Goal: Task Accomplishment & Management: Manage account settings

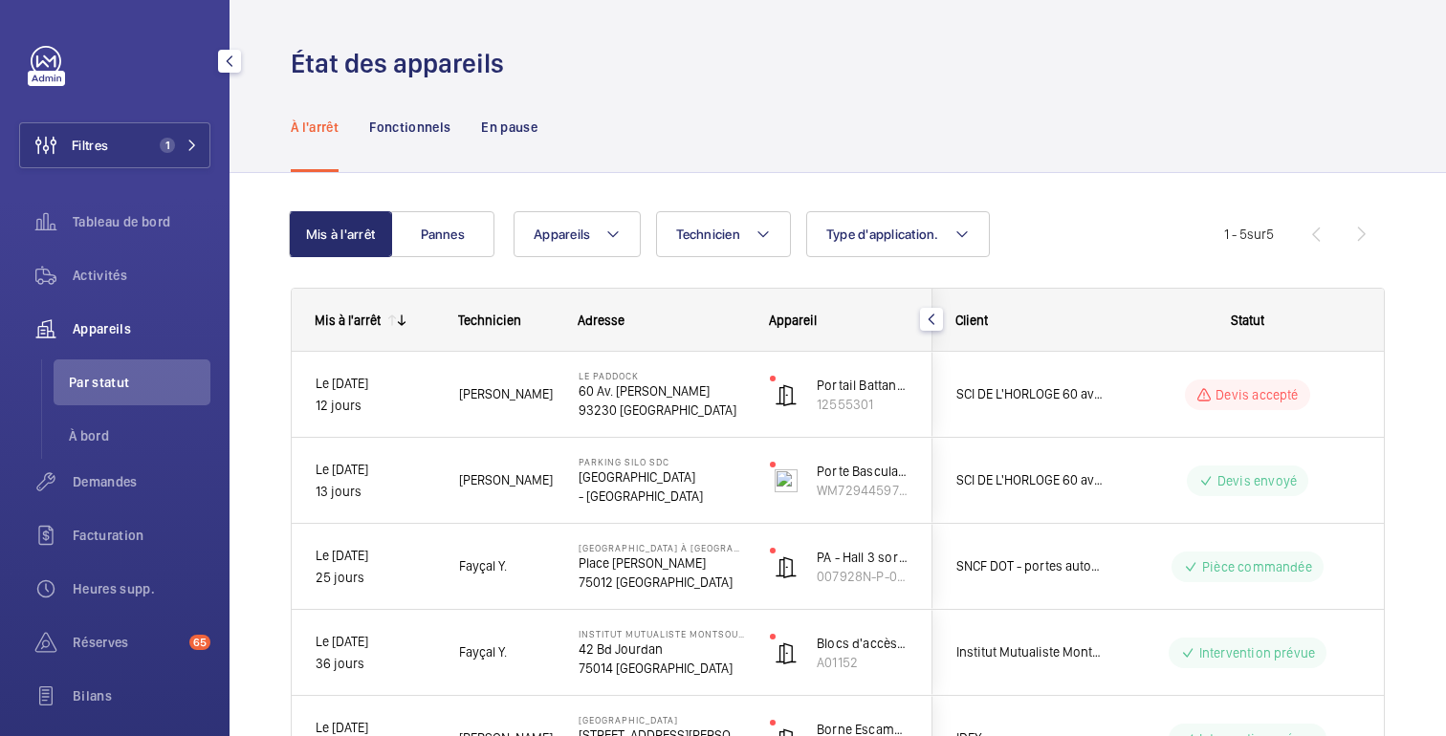
scroll to position [133, 0]
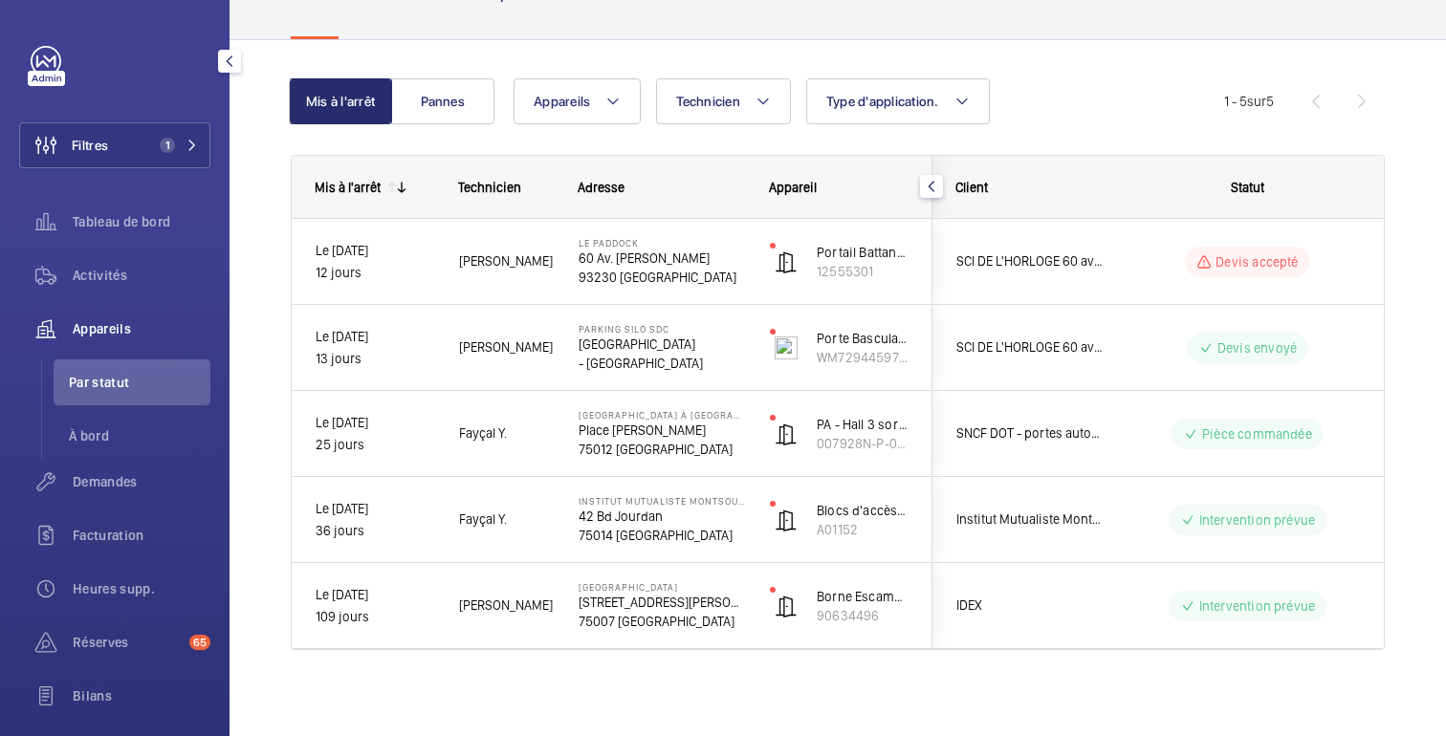
click at [111, 330] on font "Appareils" at bounding box center [102, 328] width 58 height 15
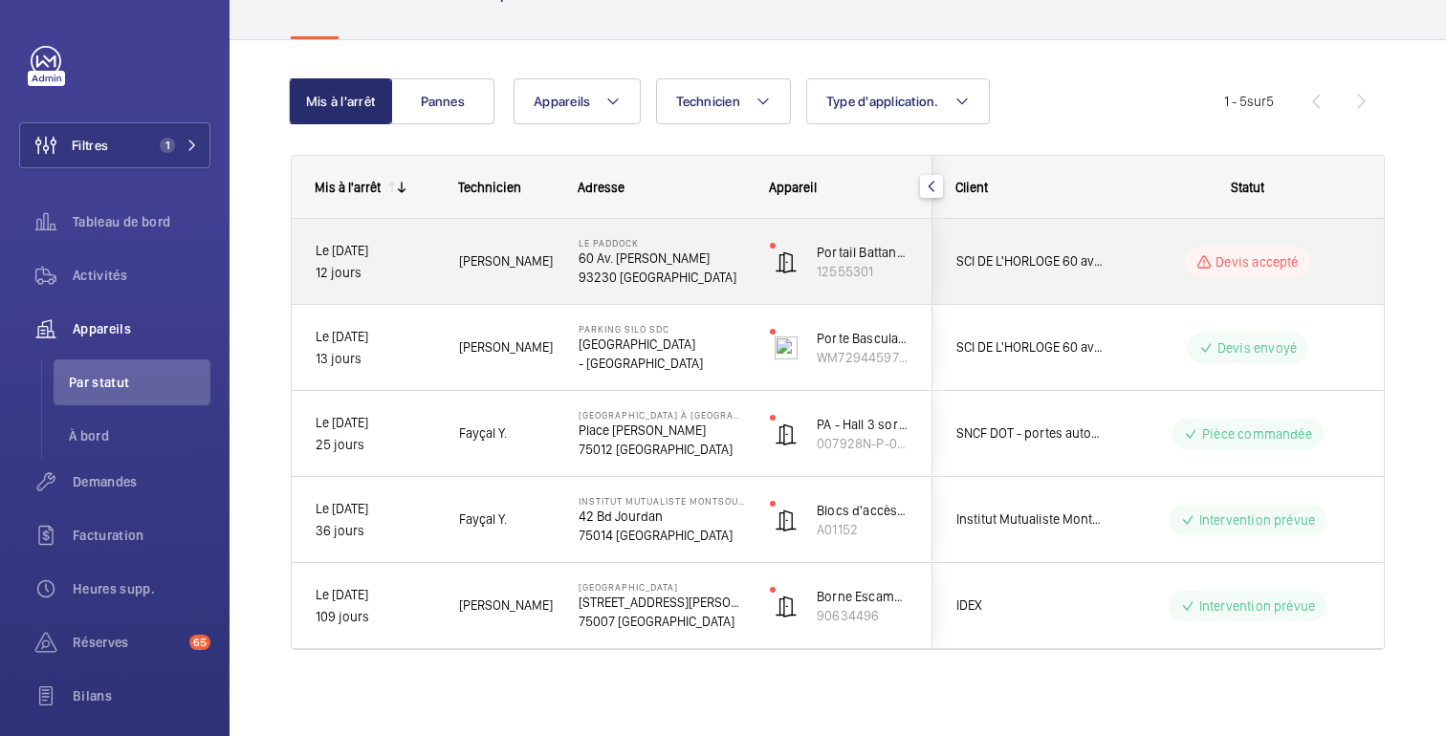
click at [1160, 269] on wm-front-pills-cell "Devis accepté" at bounding box center [1248, 262] width 238 height 31
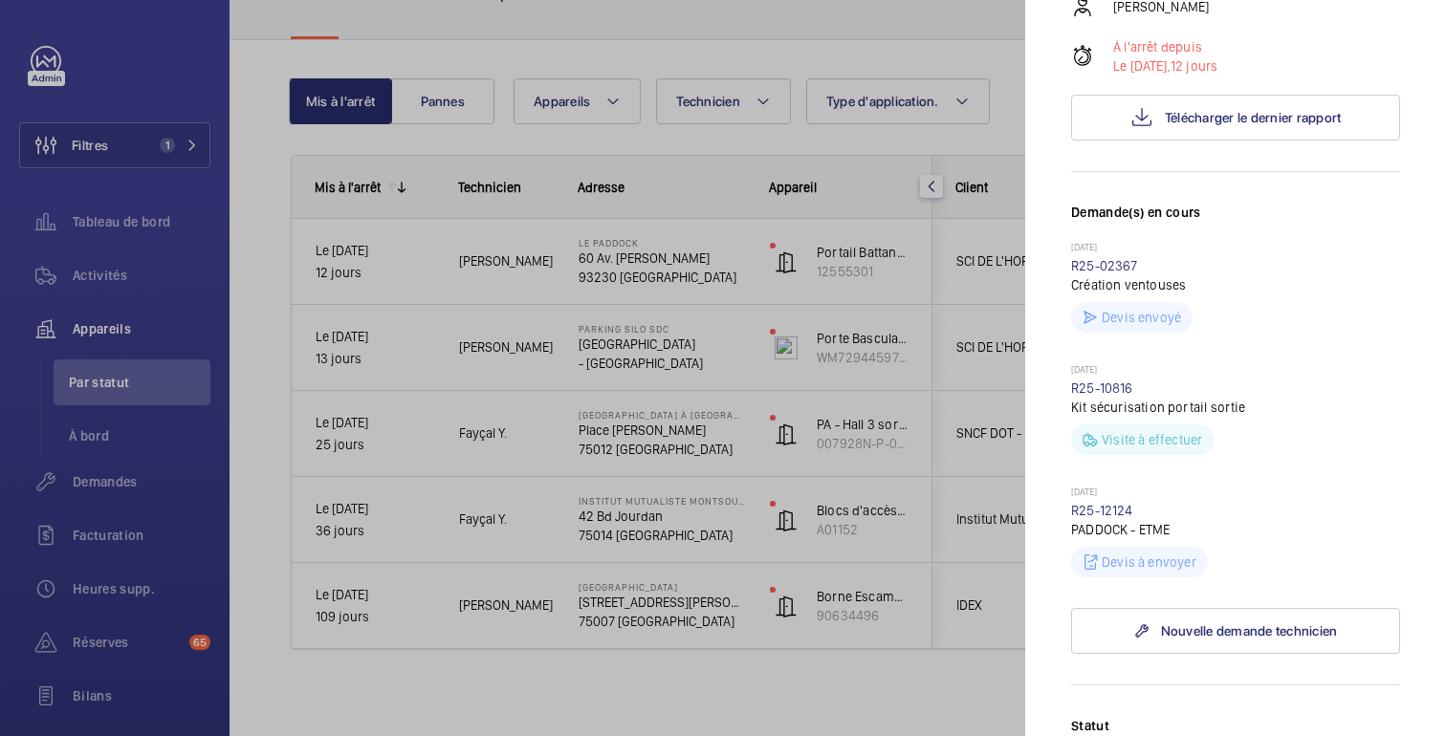
scroll to position [408, 0]
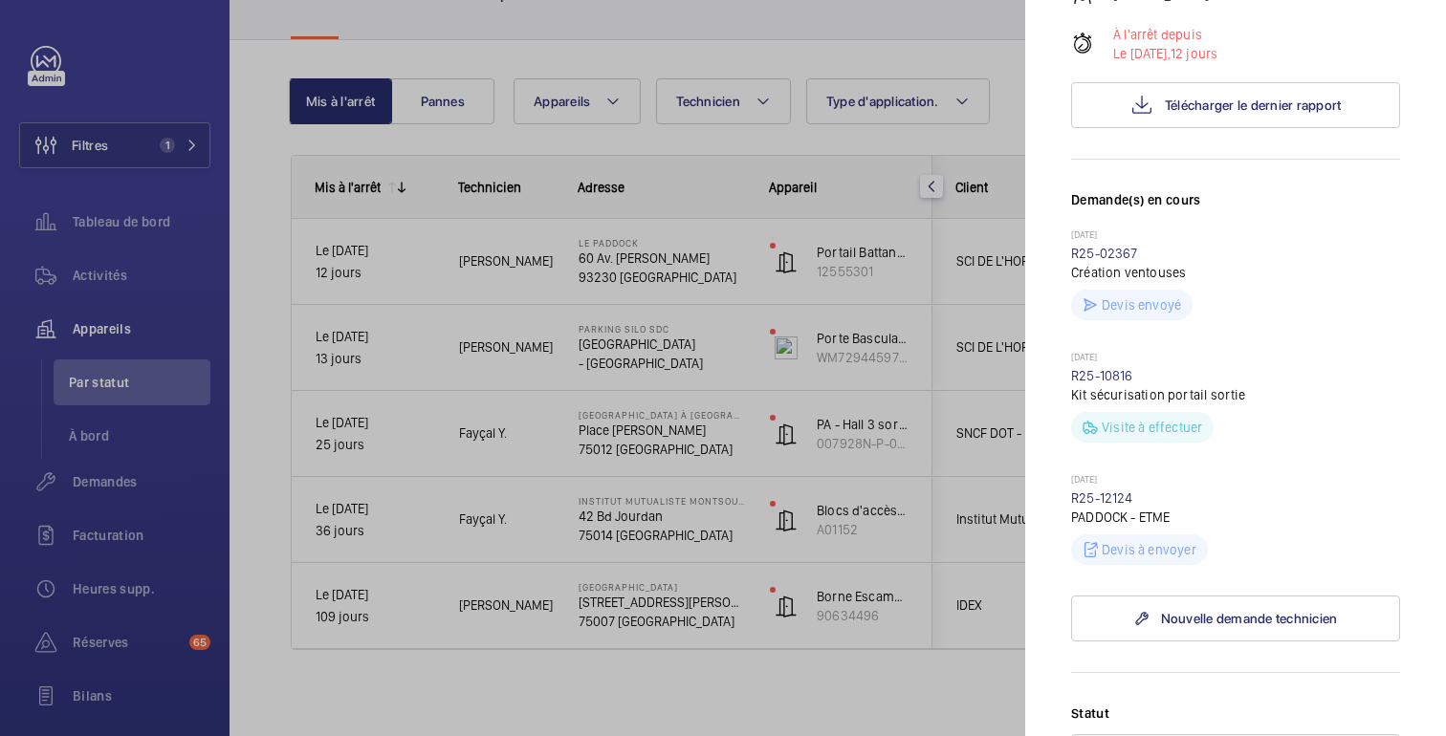
click at [93, 502] on div at bounding box center [723, 368] width 1446 height 736
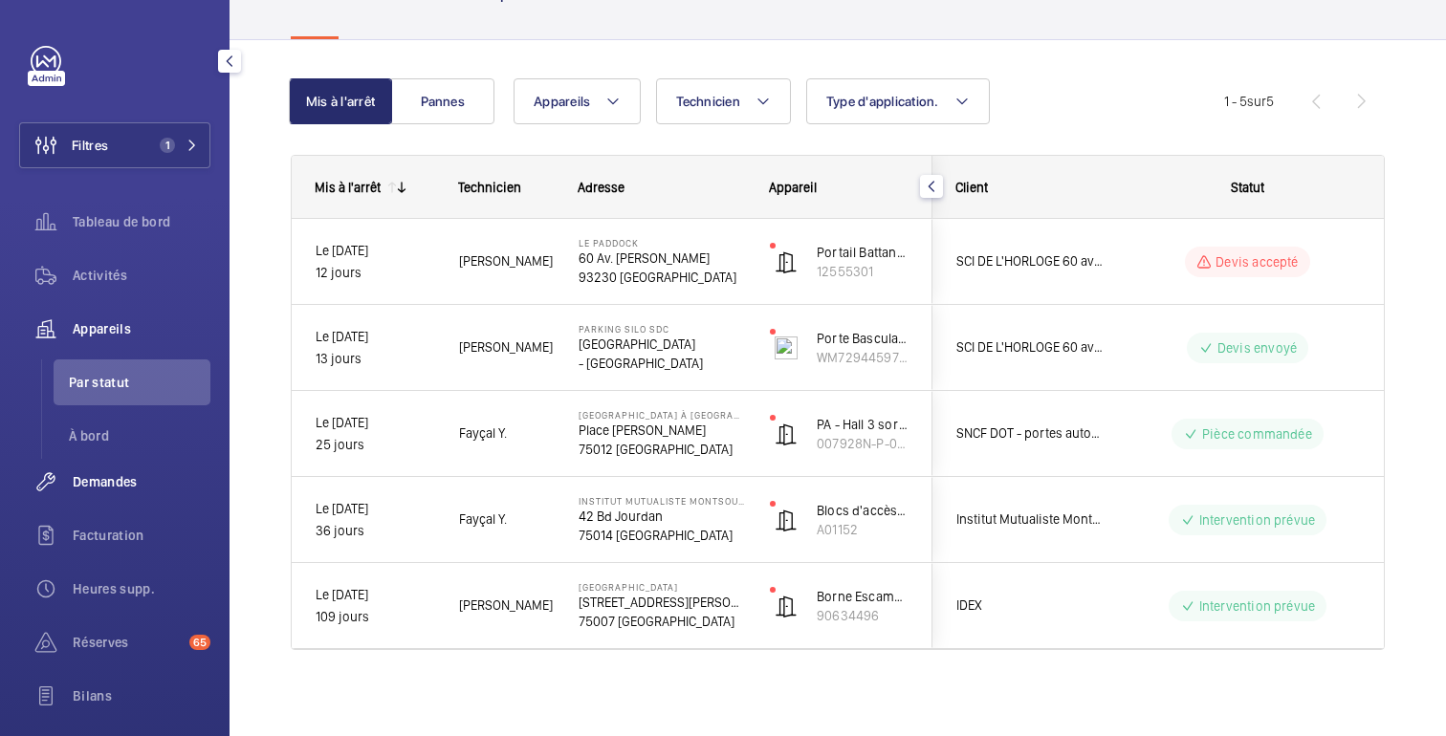
click at [92, 485] on font "Demandes" at bounding box center [105, 481] width 65 height 15
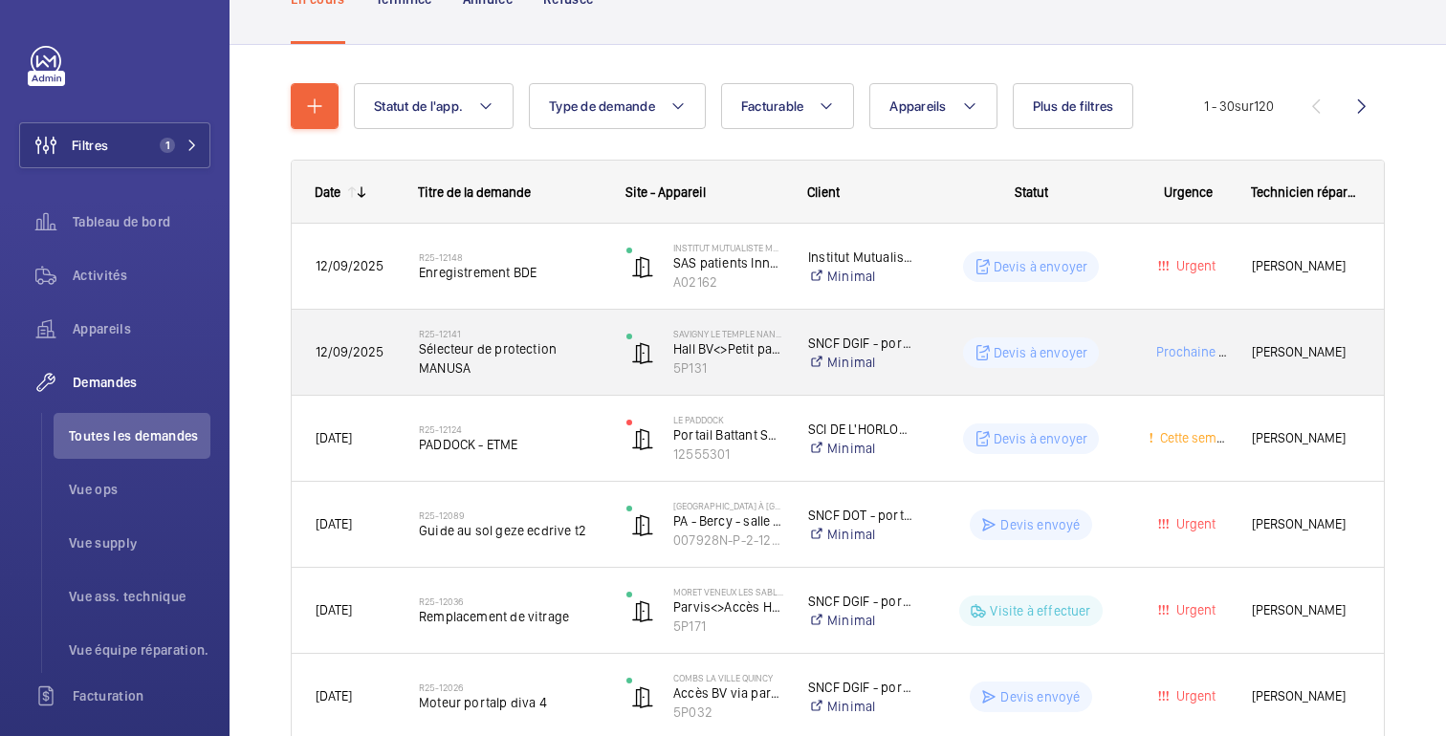
scroll to position [162, 0]
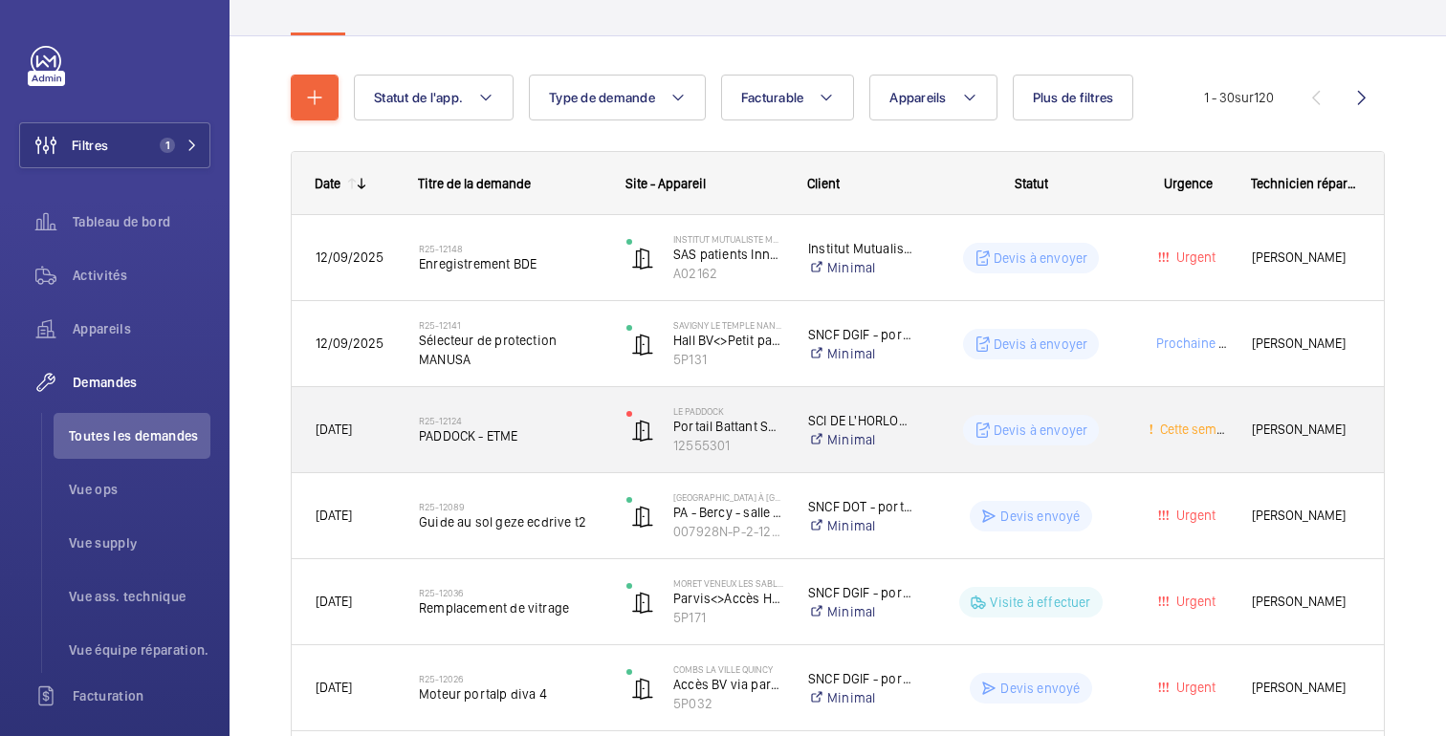
click at [1125, 428] on div "Cette semaine" at bounding box center [1176, 429] width 103 height 85
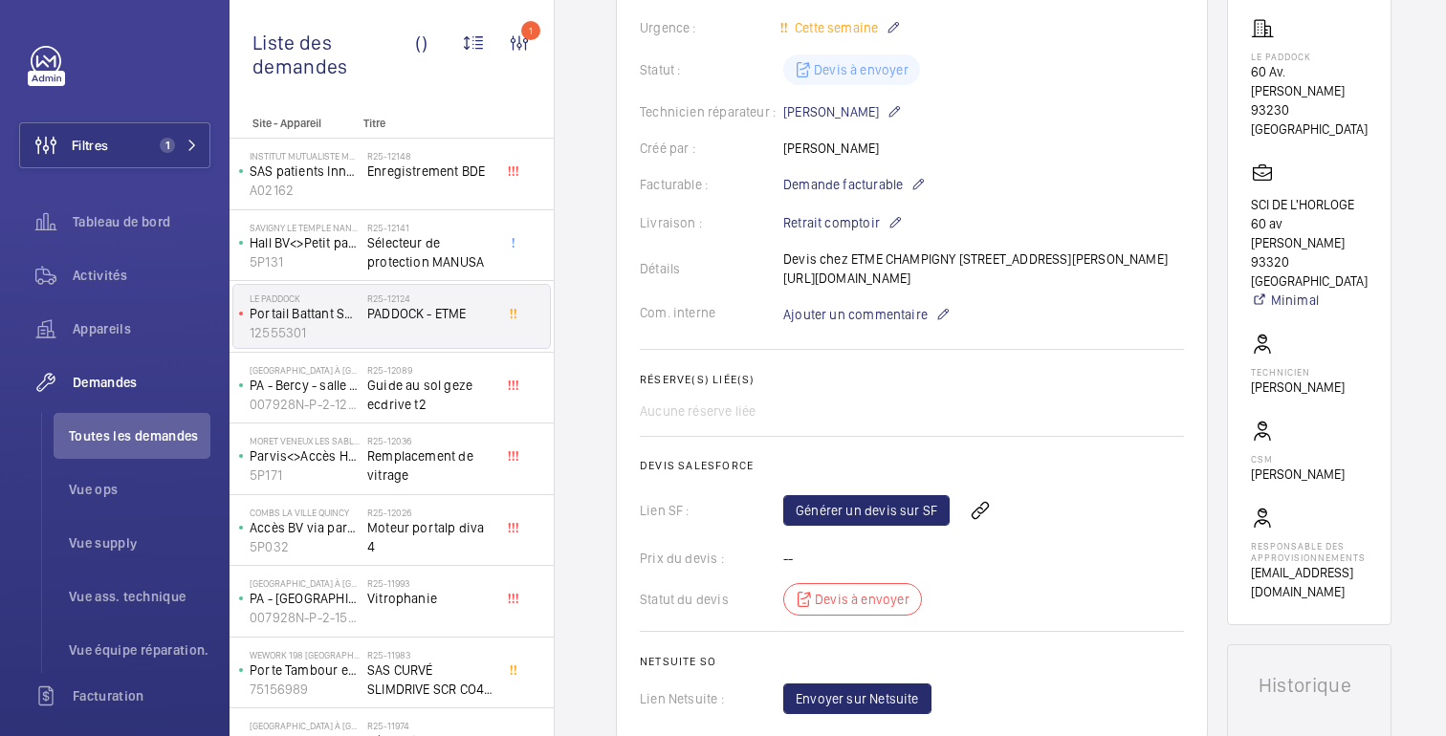
scroll to position [373, 0]
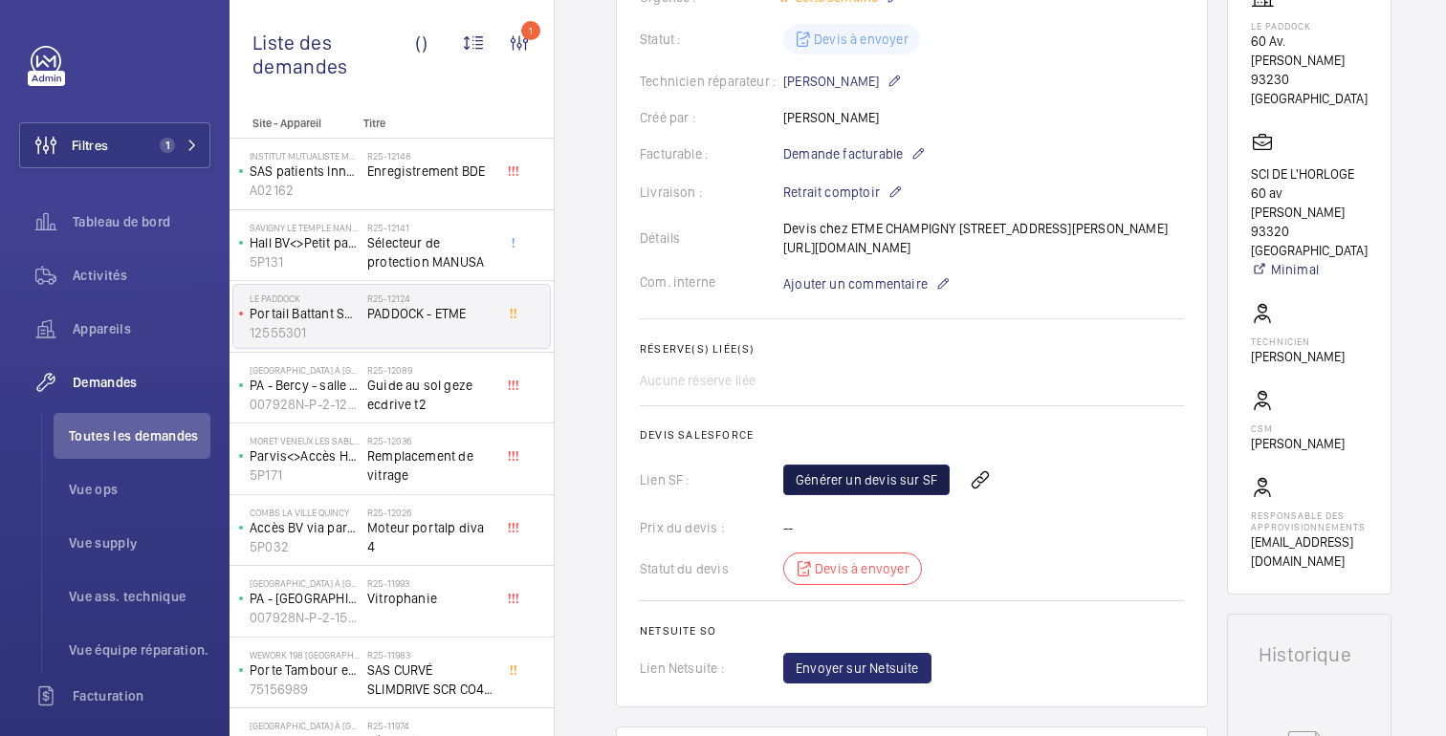
click at [868, 495] on link "Générer un devis sur SF" at bounding box center [866, 480] width 166 height 31
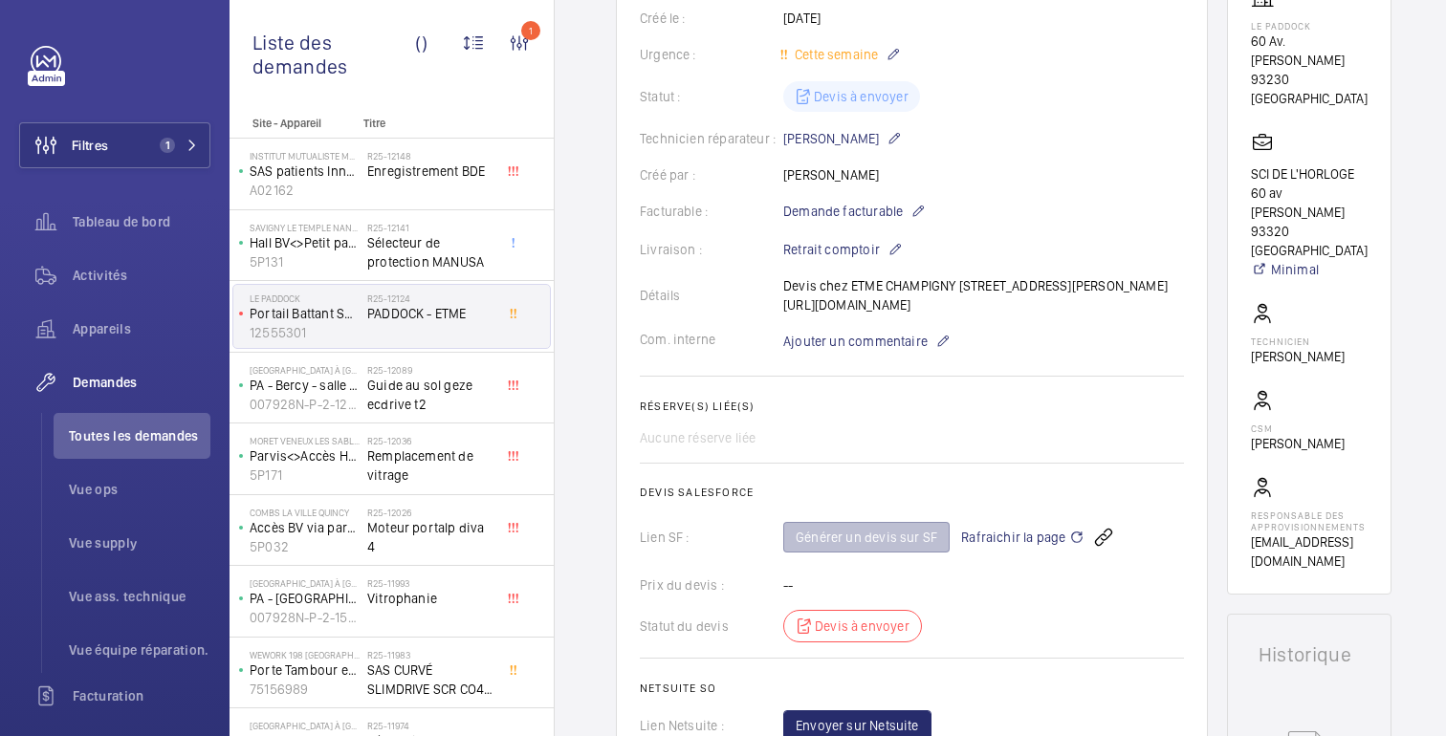
scroll to position [430, 0]
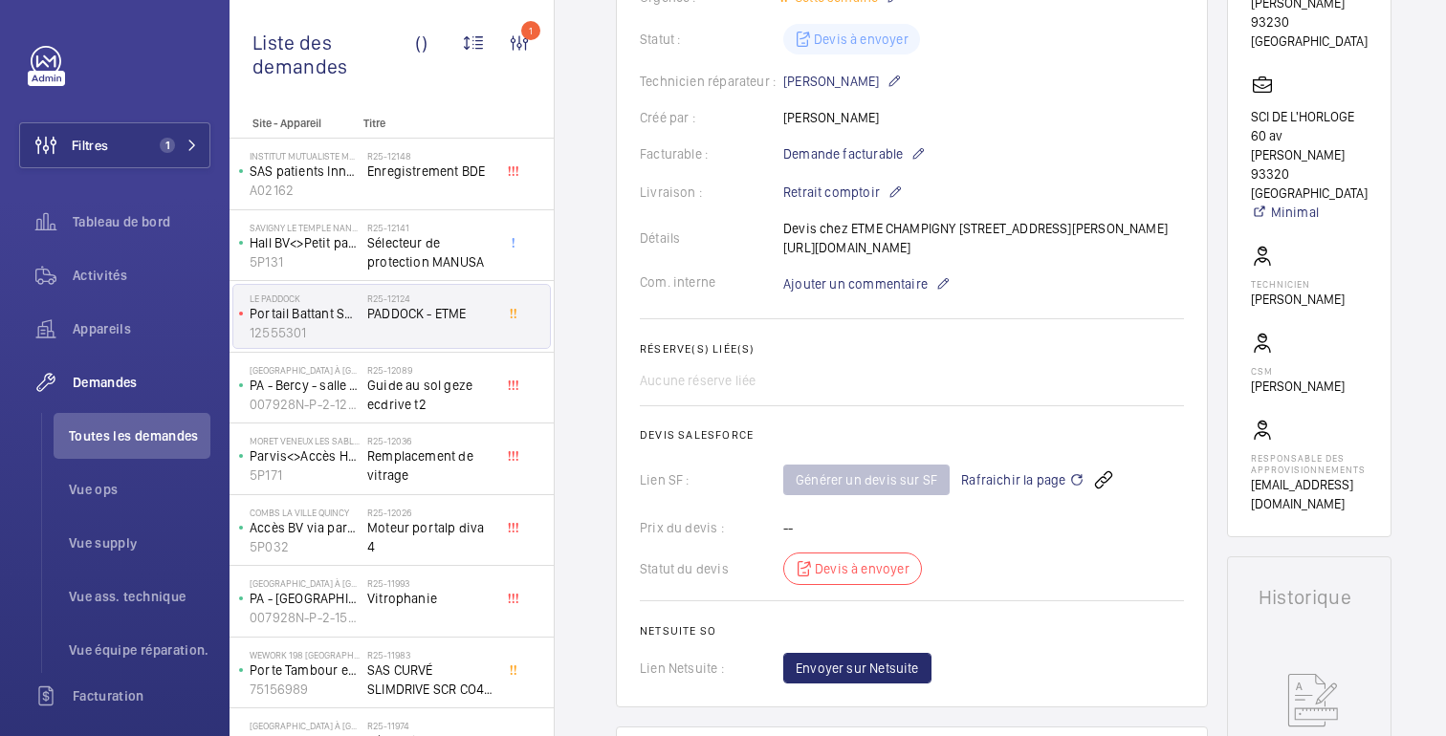
click at [1016, 488] on font "Rafraichir la page" at bounding box center [1013, 479] width 104 height 15
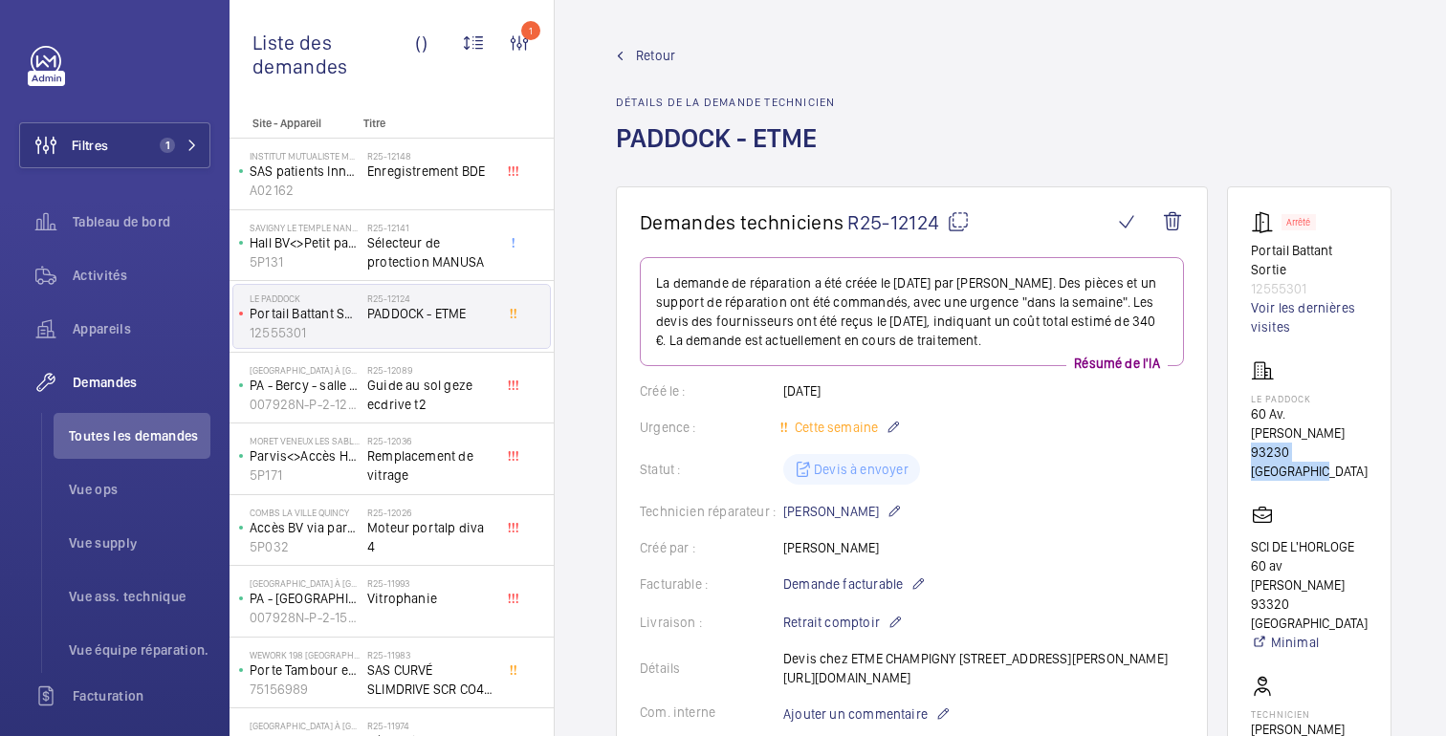
drag, startPoint x: 1260, startPoint y: 452, endPoint x: 1342, endPoint y: 473, distance: 84.9
click at [1342, 473] on p "93230 [GEOGRAPHIC_DATA]" at bounding box center [1309, 462] width 117 height 38
copy font "93230 [GEOGRAPHIC_DATA]"
drag, startPoint x: 1316, startPoint y: 285, endPoint x: 1240, endPoint y: 246, distance: 86.0
click at [1240, 246] on wm-front-card "Arrêté Portail Battant Sortie 12555301 Voir les dernières visites Le Paddock 60…" at bounding box center [1309, 577] width 165 height 781
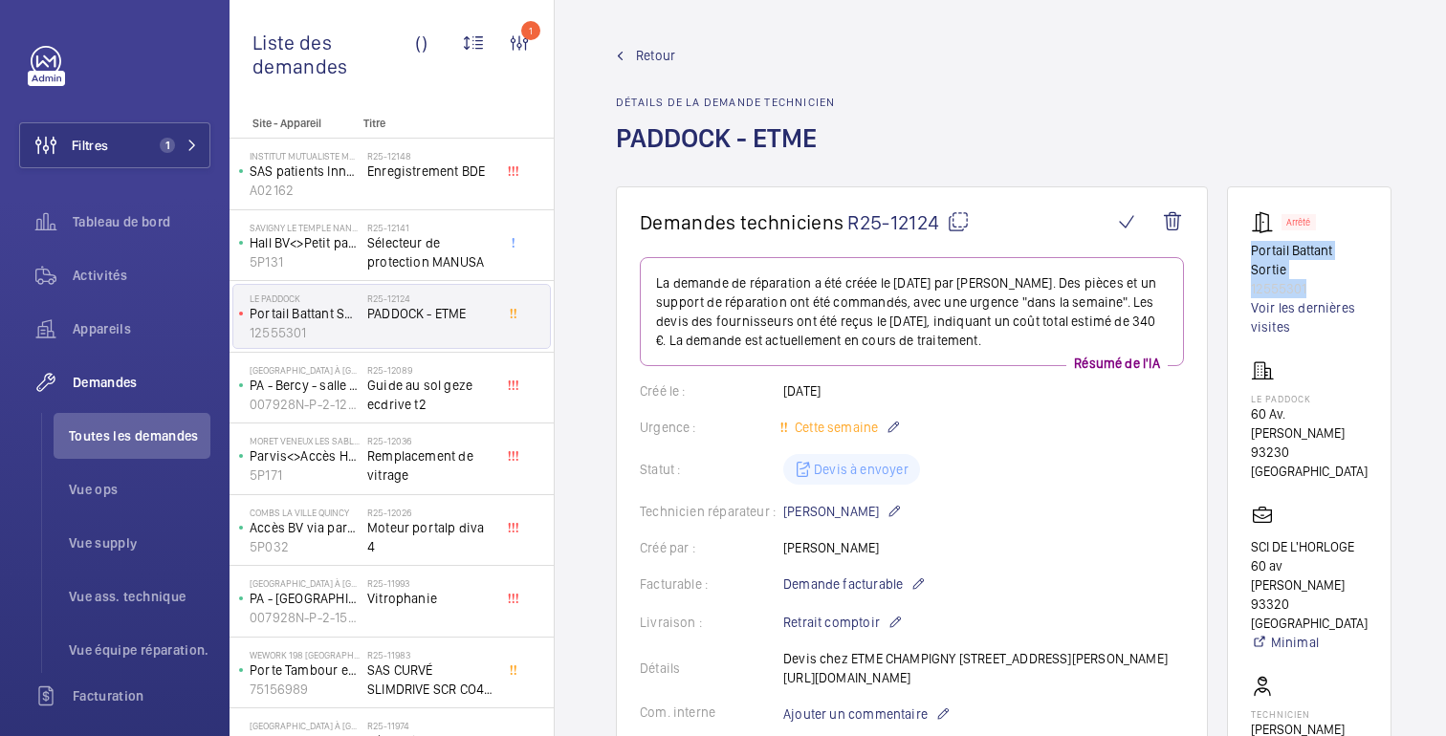
click at [1240, 246] on wm-front-card "Arrêté Portail Battant Sortie 12555301 Voir les dernières visites Le Paddock 60…" at bounding box center [1309, 577] width 165 height 781
drag, startPoint x: 1259, startPoint y: 252, endPoint x: 1318, endPoint y: 295, distance: 73.3
click at [1318, 295] on wm-front-card "Arrêté Portail Battant Sortie 12555301 Voir les dernières visites Le Paddock 60…" at bounding box center [1309, 577] width 165 height 781
copy div "Portail Battant Sortie 12555301"
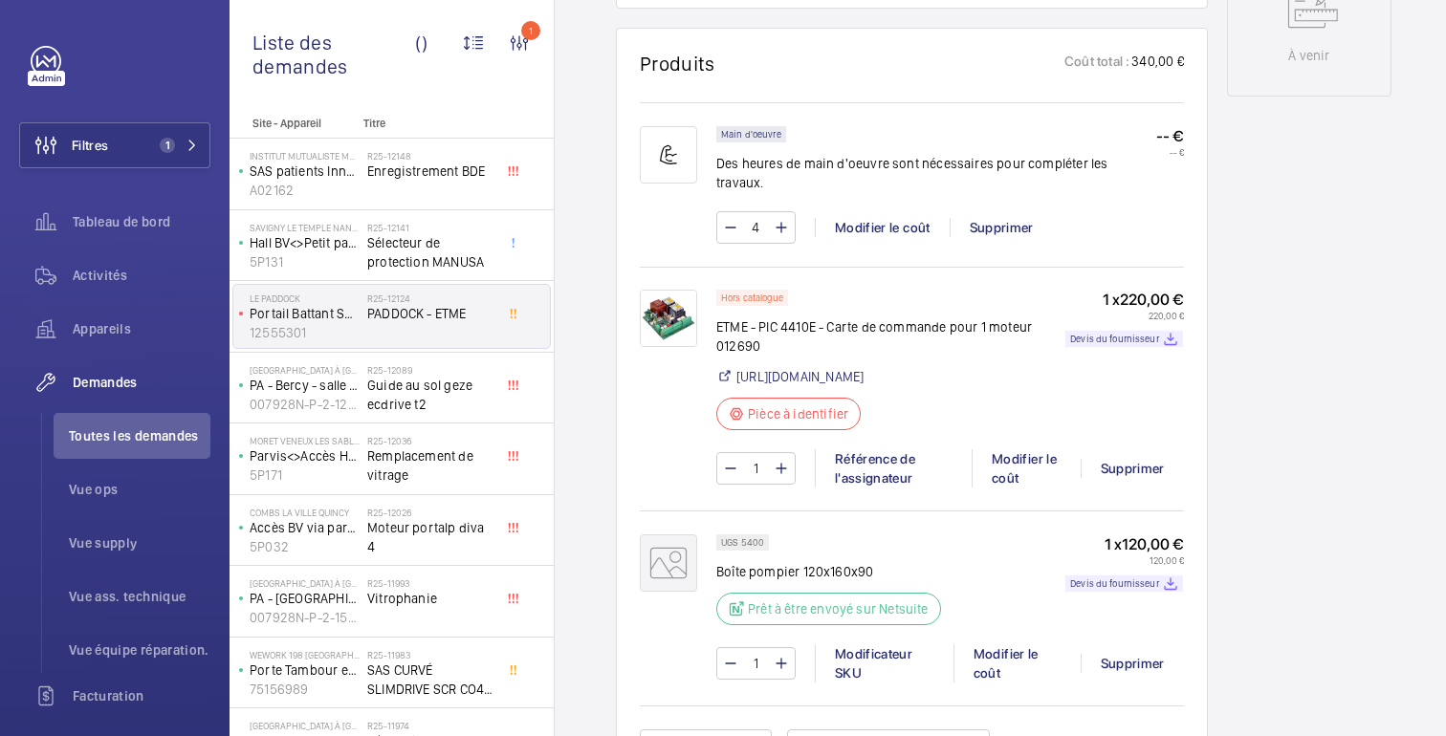
scroll to position [1150, 0]
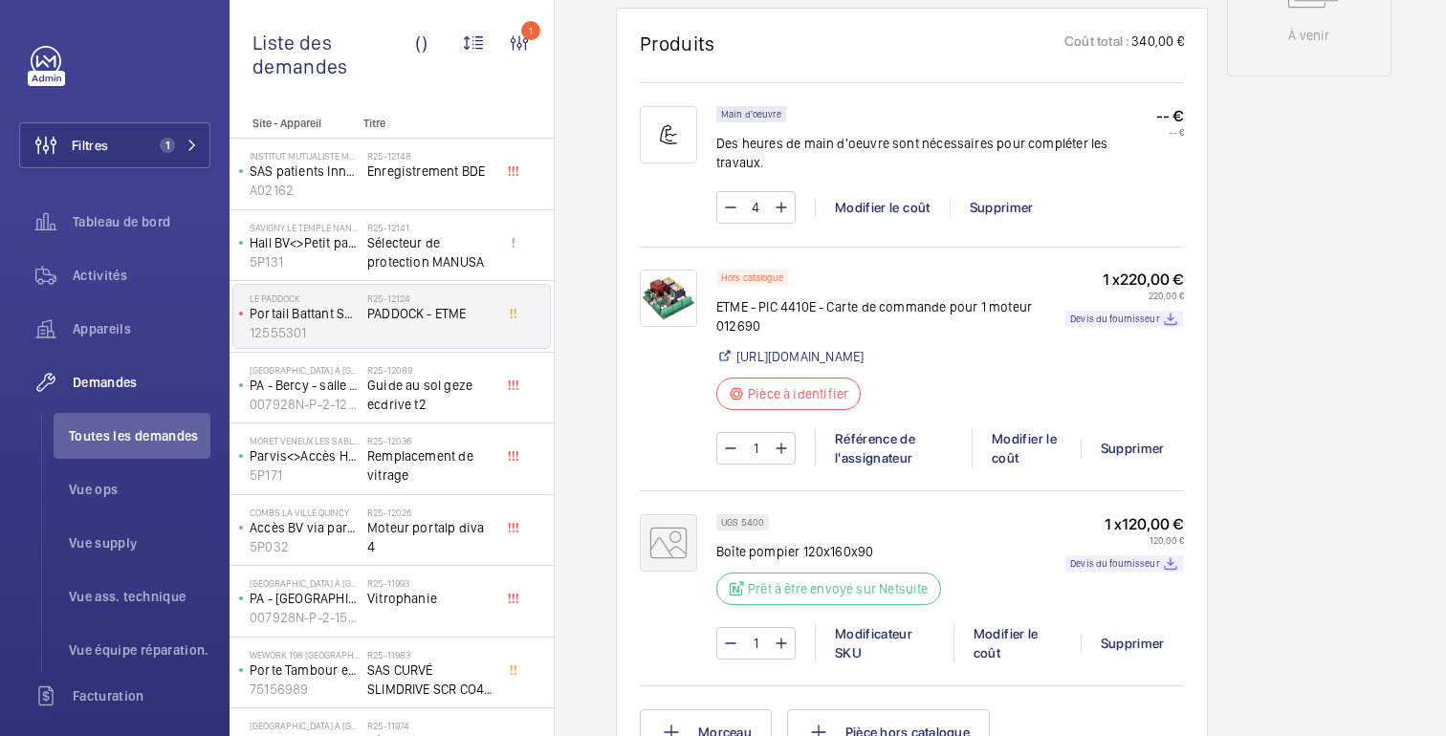
click at [817, 329] on font "ETME - PIC 4410E - Carte de commande pour 1 moteur 012690" at bounding box center [874, 316] width 316 height 34
drag, startPoint x: 829, startPoint y: 329, endPoint x: 942, endPoint y: 331, distance: 112.9
click at [943, 330] on font "ETME - PIC 4410E - Carte de commande pour 1 moteur 012690" at bounding box center [874, 316] width 316 height 34
copy font "Carte de command"
drag, startPoint x: 792, startPoint y: 593, endPoint x: 720, endPoint y: 592, distance: 71.7
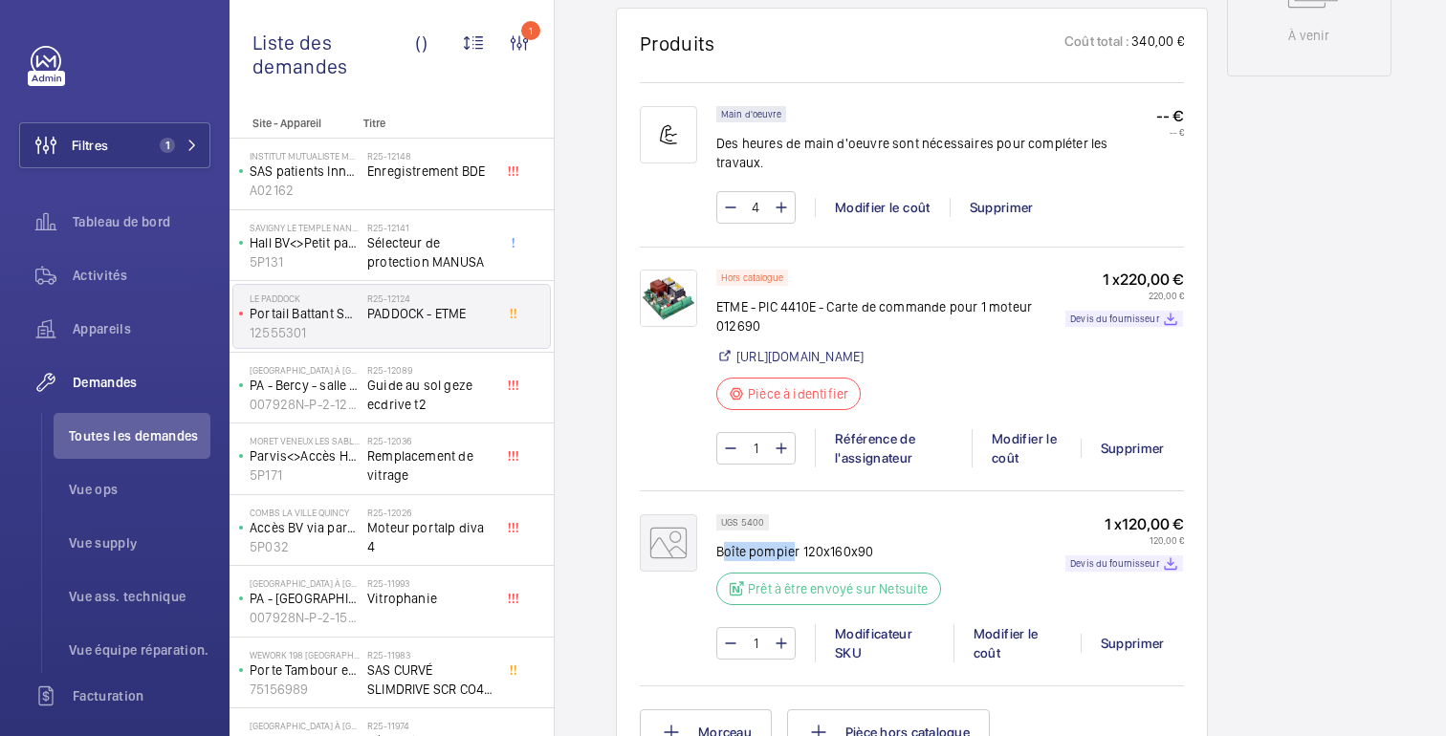
click at [720, 560] on font "Boîte pompier 120x160x90" at bounding box center [794, 551] width 157 height 15
click at [729, 560] on font "Boîte pompier 120x160x90" at bounding box center [794, 551] width 157 height 15
click at [737, 560] on font "Boîte pompier 120x160x90" at bounding box center [794, 551] width 157 height 15
click at [732, 560] on font "Boîte pompier 120x160x90" at bounding box center [794, 551] width 157 height 15
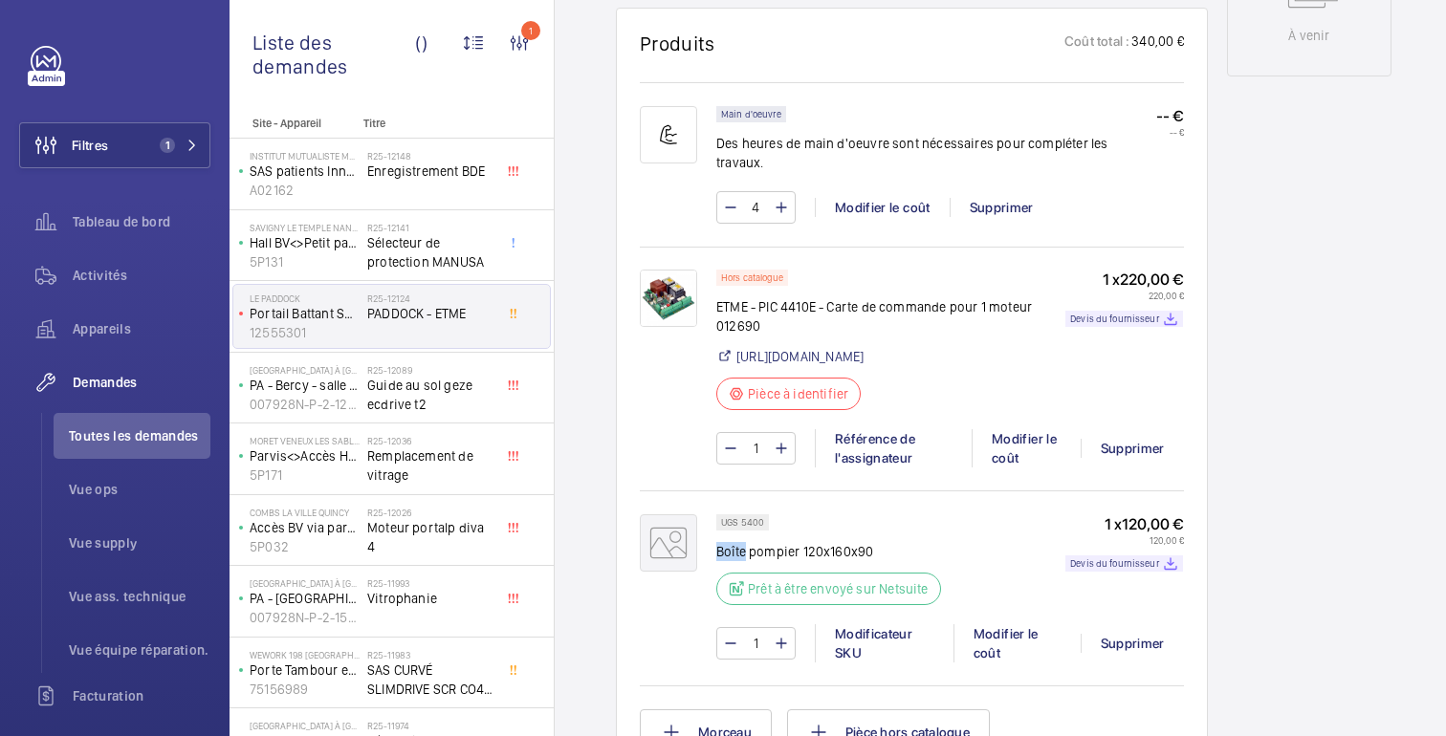
click at [732, 560] on font "Boîte pompier 120x160x90" at bounding box center [794, 551] width 157 height 15
copy div "Boîte pompier 120x160x90"
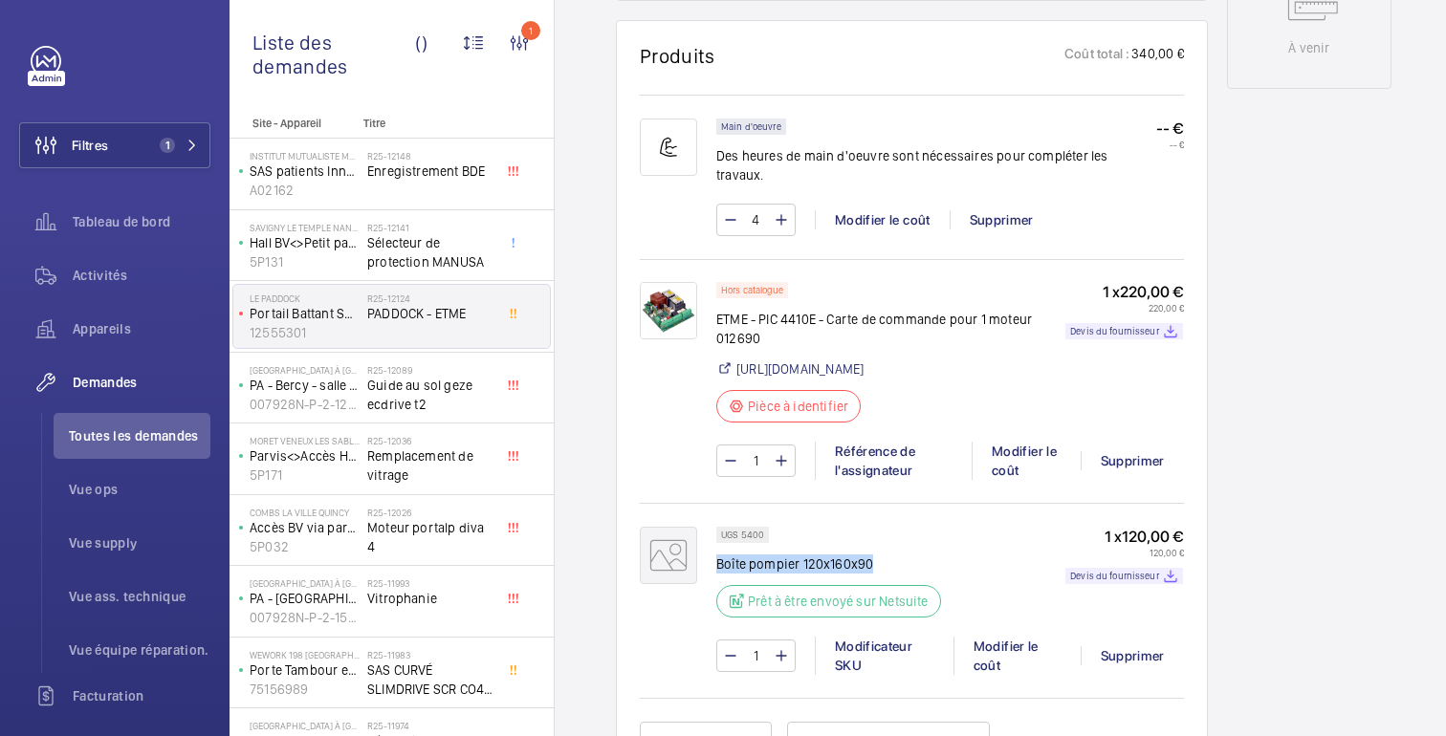
scroll to position [0, 0]
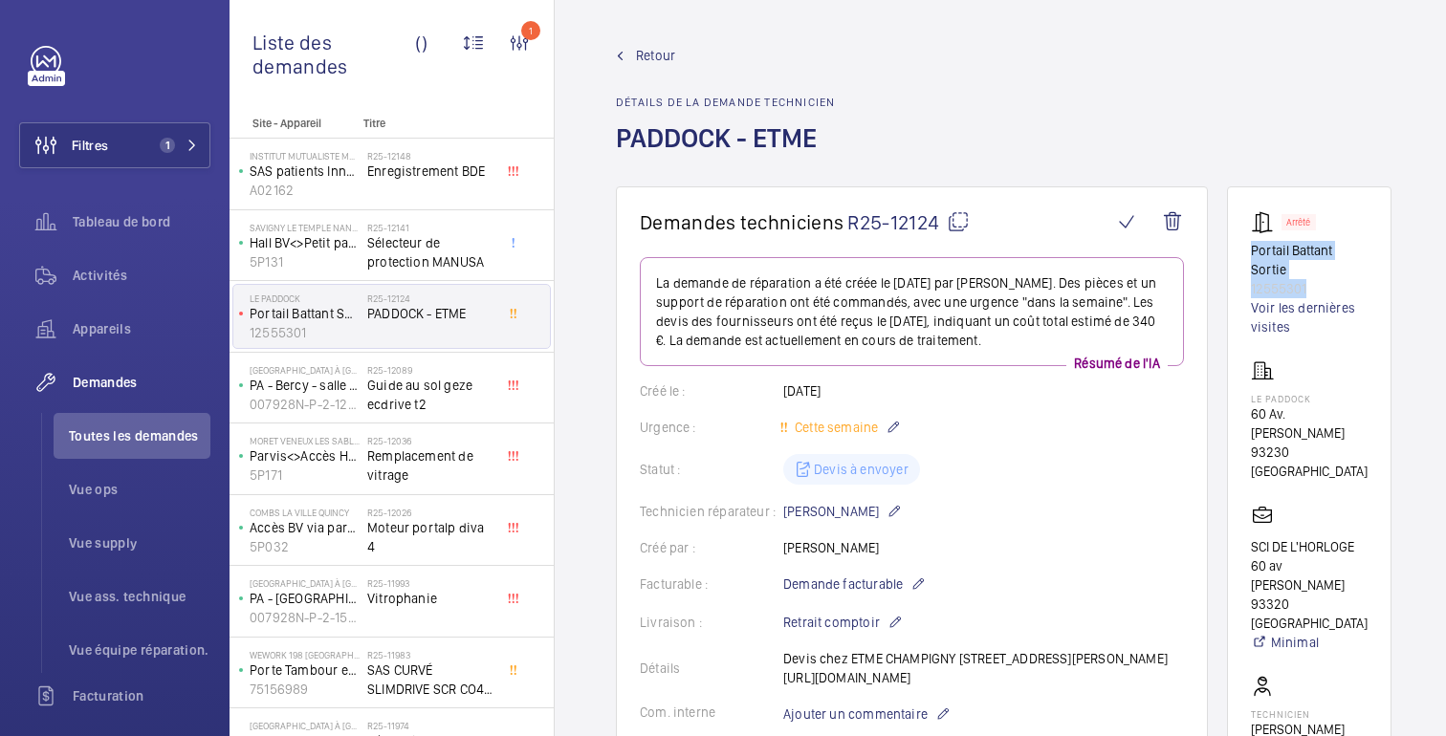
drag, startPoint x: 1262, startPoint y: 247, endPoint x: 1316, endPoint y: 284, distance: 66.1
click at [1316, 284] on div "Arrêté Portail Battant Sortie 12555301 Voir les dernières visites" at bounding box center [1309, 273] width 117 height 126
copy div "Portail Battant Sortie 12555301"
drag, startPoint x: 1261, startPoint y: 413, endPoint x: 1353, endPoint y: 489, distance: 119.7
click at [1353, 489] on wm-front-card-body "Arrêté Portail Battant Sortie 12555301 Voir les dernières visites Le Paddock 60…" at bounding box center [1309, 577] width 117 height 734
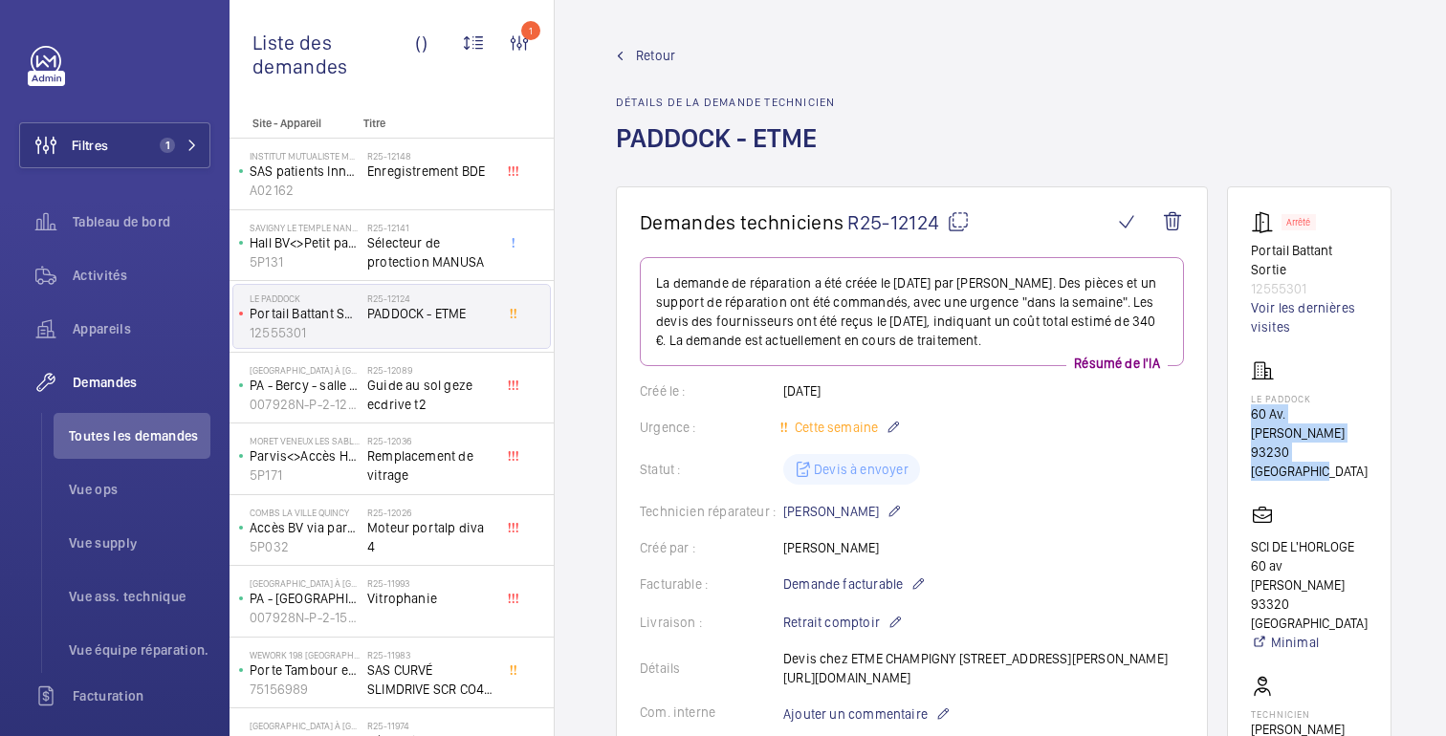
copy div "60 Av. Gaston Roussel 93230 ROMAINVILLE"
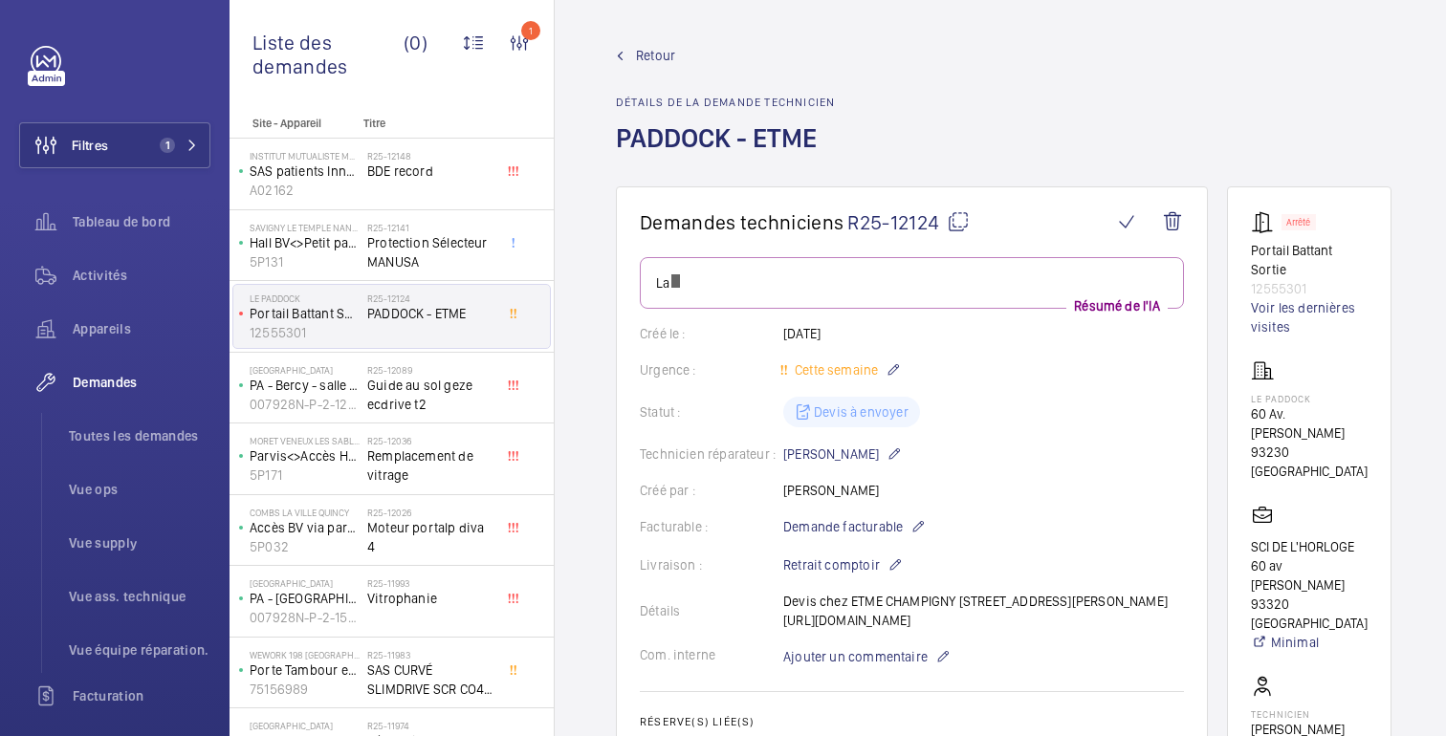
click at [915, 38] on wm-front-admin-header "Retour Détails de la demande technicien [PERSON_NAME] - ETME" at bounding box center [1004, 93] width 898 height 187
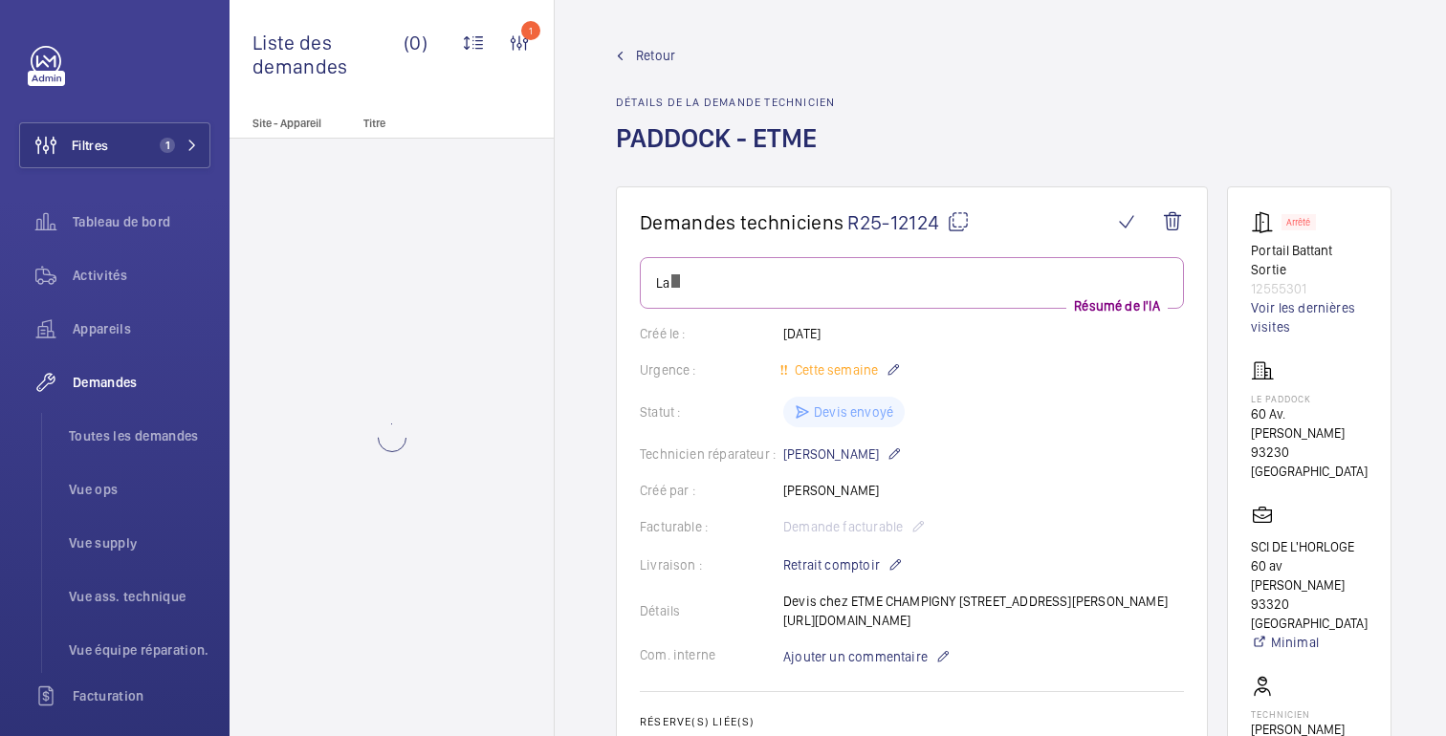
click at [662, 67] on div "Retour Détails de la demande technicien [PERSON_NAME] - ETME" at bounding box center [725, 116] width 219 height 141
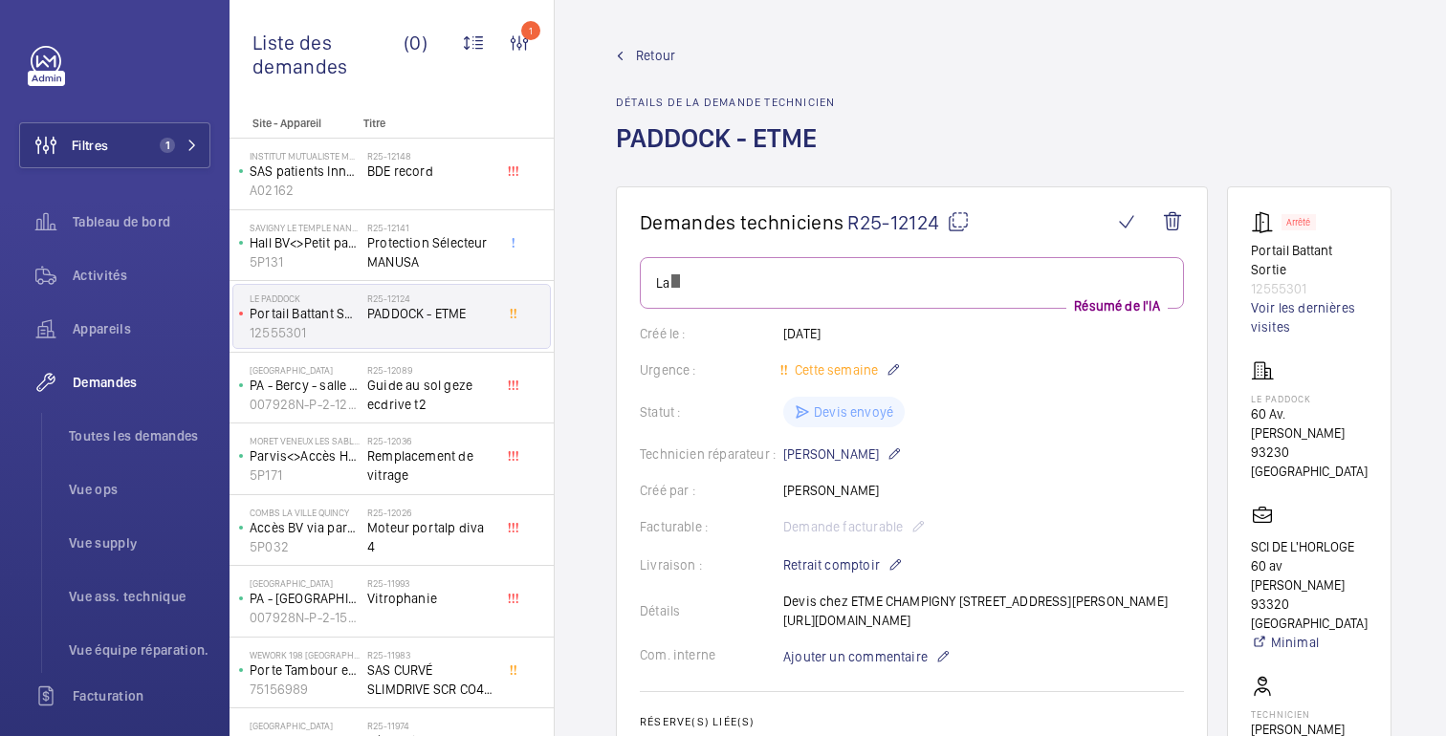
click at [659, 52] on font "Retour" at bounding box center [655, 55] width 39 height 15
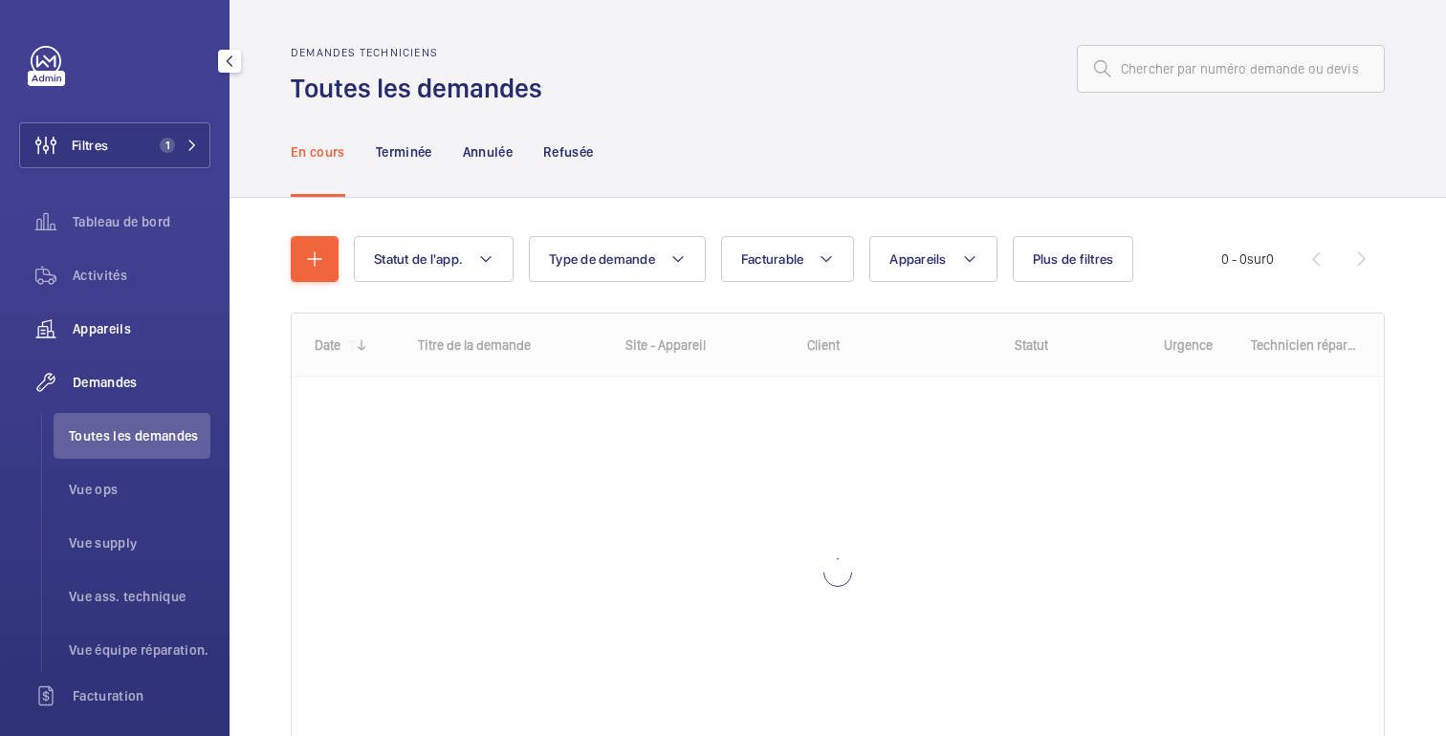
click at [103, 324] on font "Appareils" at bounding box center [102, 328] width 58 height 15
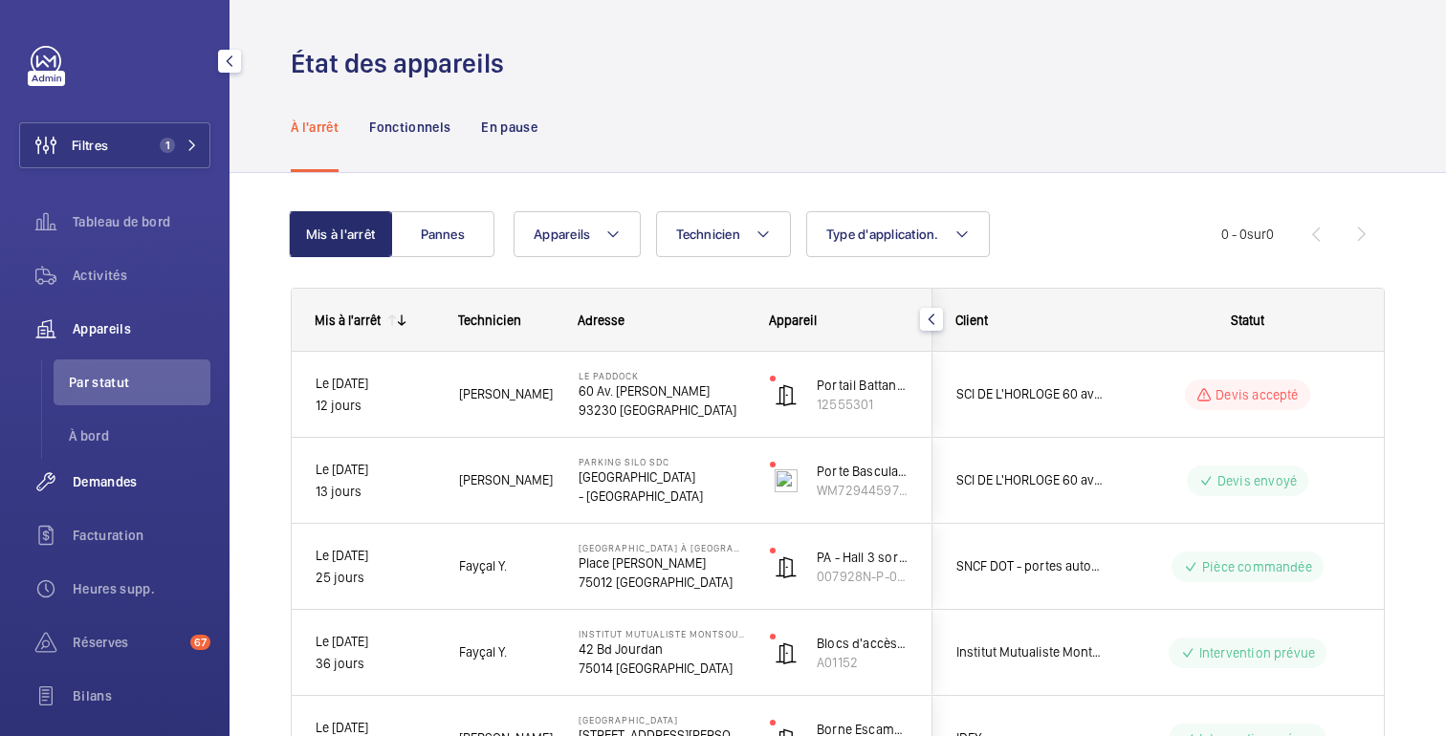
click at [121, 476] on font "Demandes" at bounding box center [105, 481] width 65 height 15
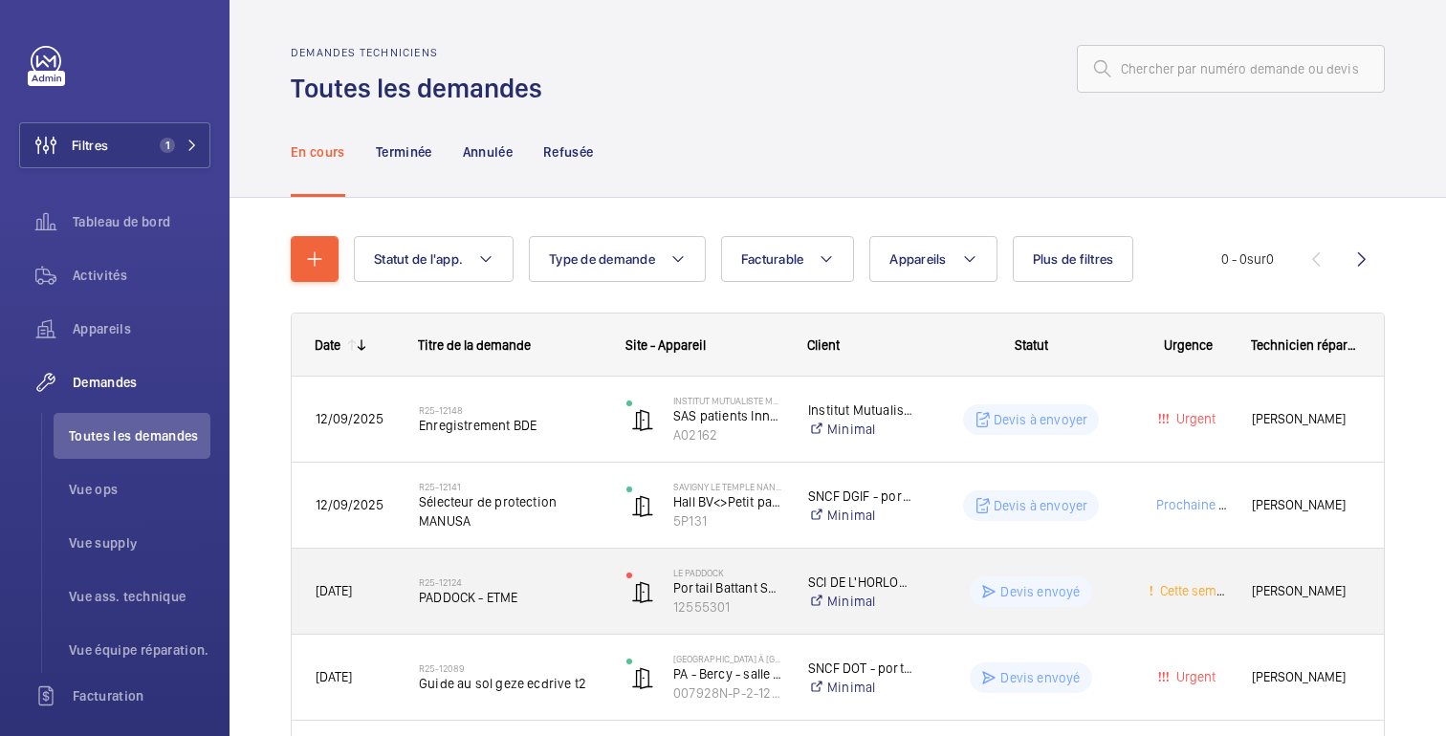
click at [964, 598] on wm-front-pills-cell "Devis envoyé" at bounding box center [1031, 592] width 186 height 31
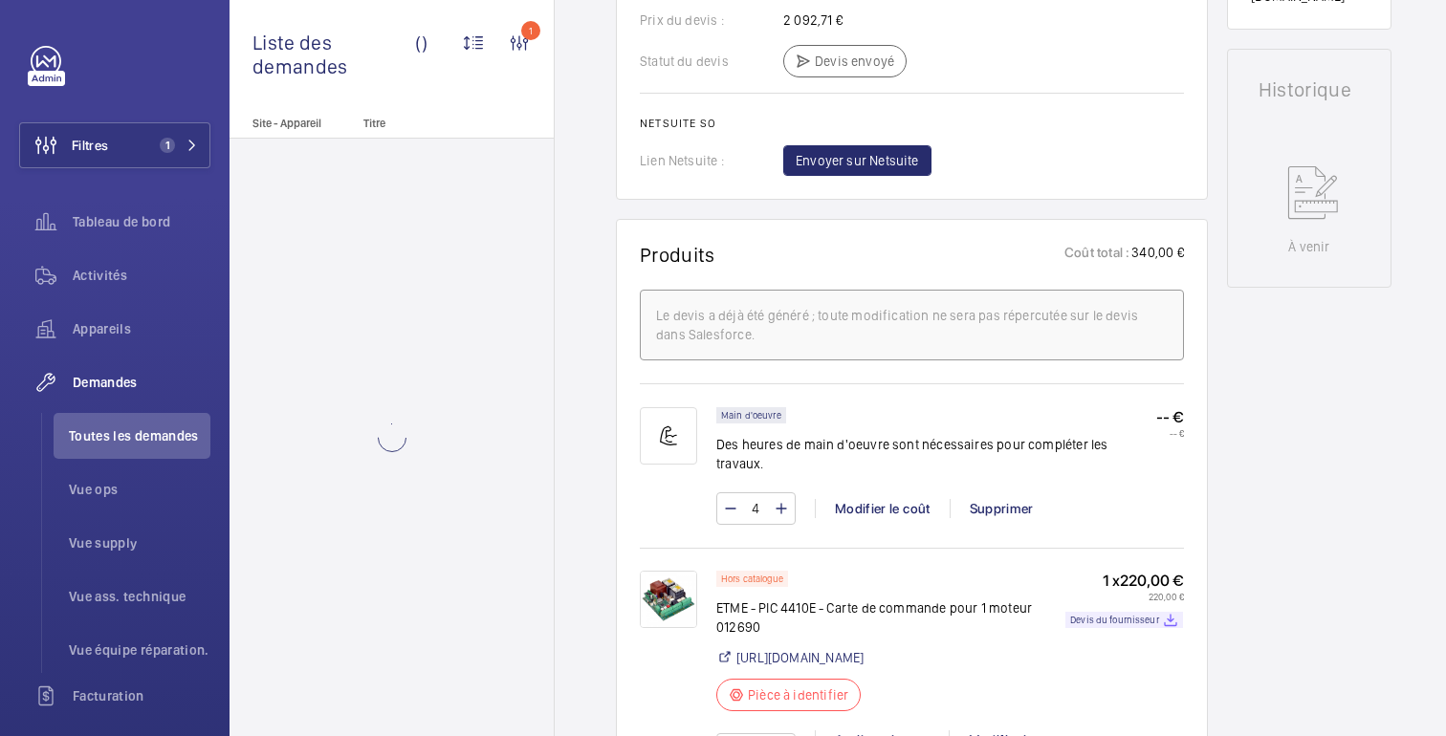
scroll to position [1312, 0]
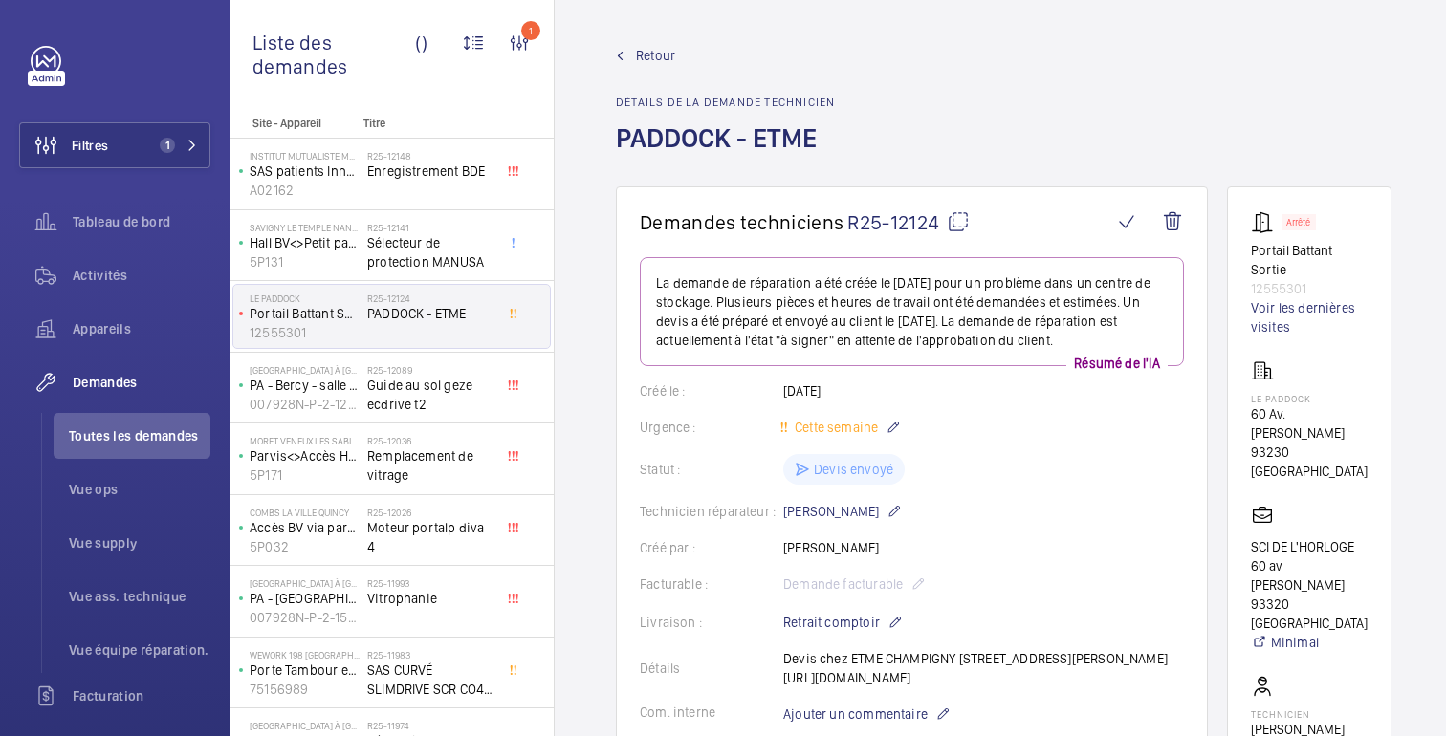
click at [956, 216] on mat-icon at bounding box center [958, 221] width 23 height 23
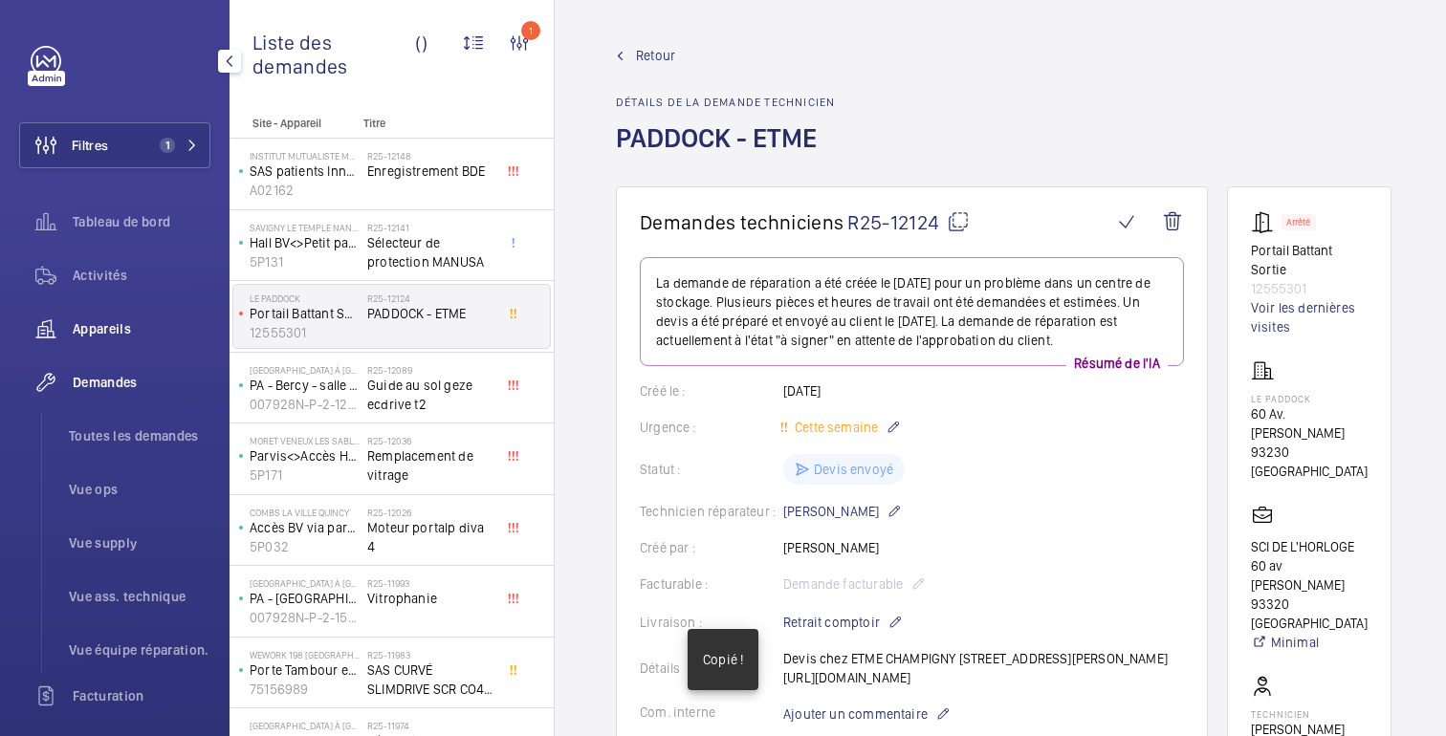
click at [128, 338] on span "Appareils" at bounding box center [142, 328] width 138 height 19
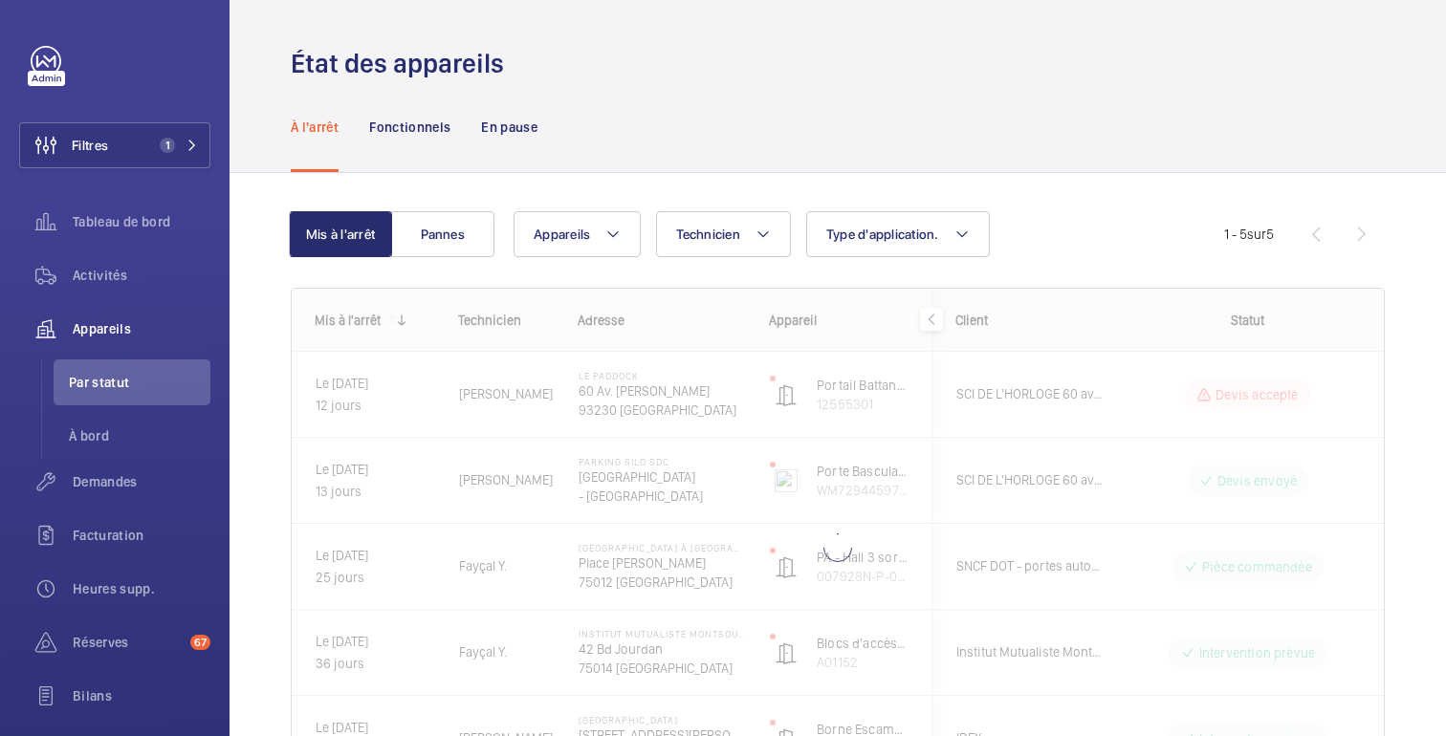
click at [1162, 391] on div at bounding box center [838, 516] width 1092 height 455
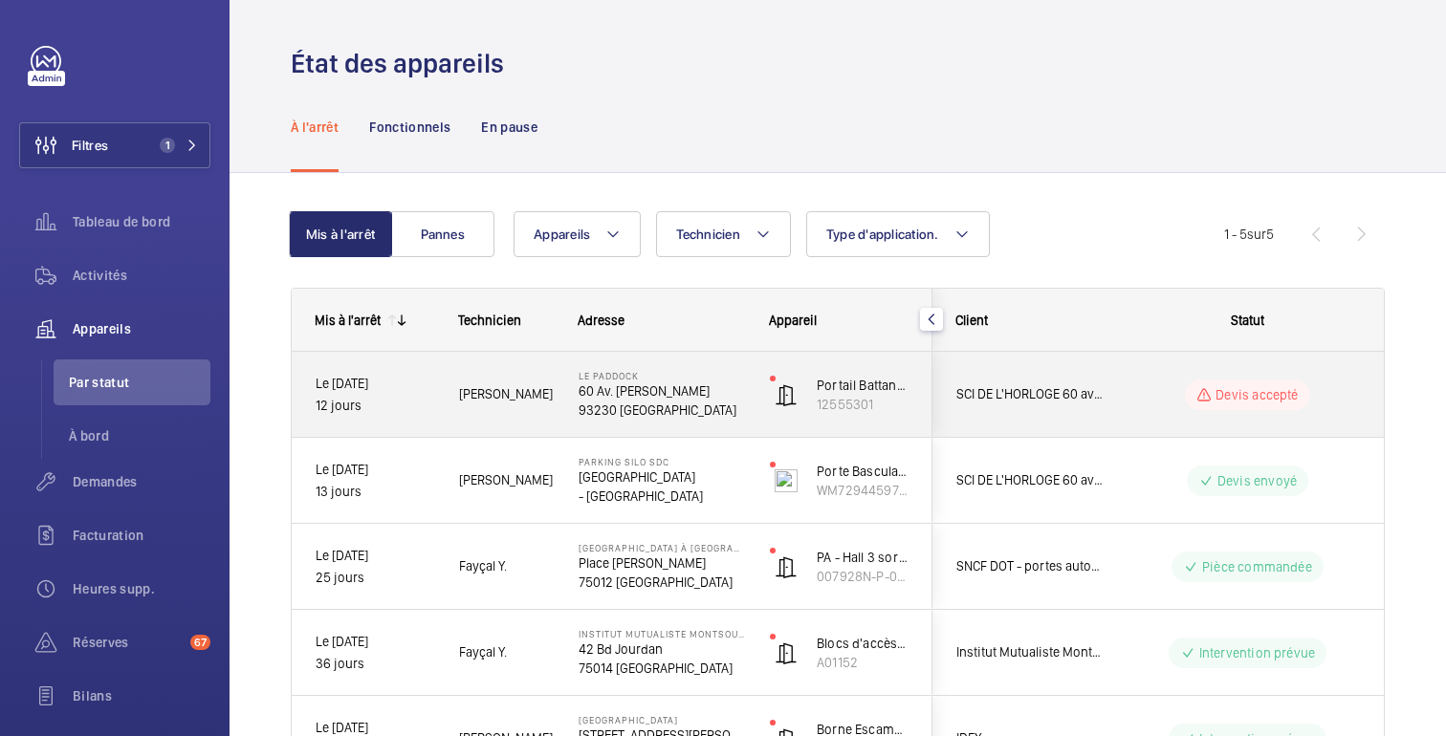
click at [1155, 406] on wm-front-pills-cell "Devis accepté" at bounding box center [1248, 395] width 238 height 31
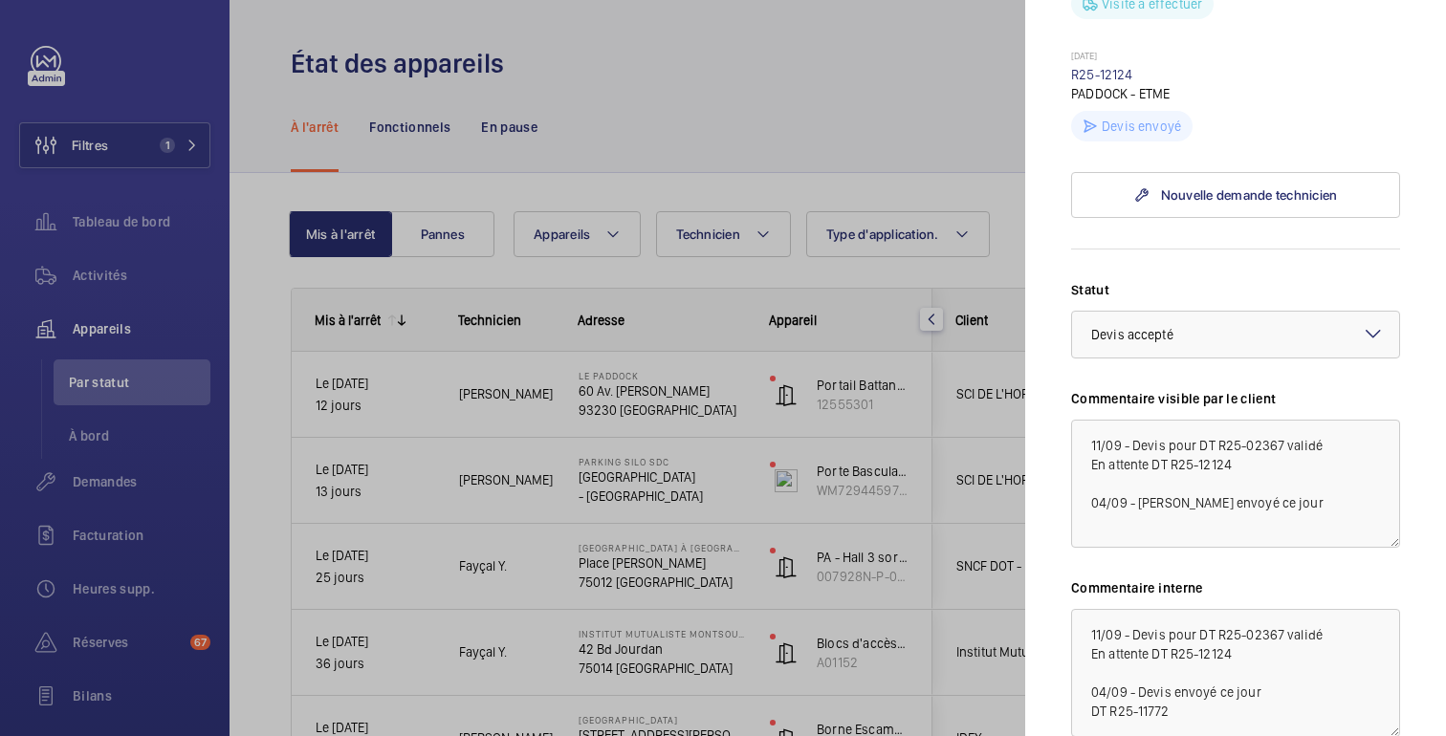
scroll to position [853, 0]
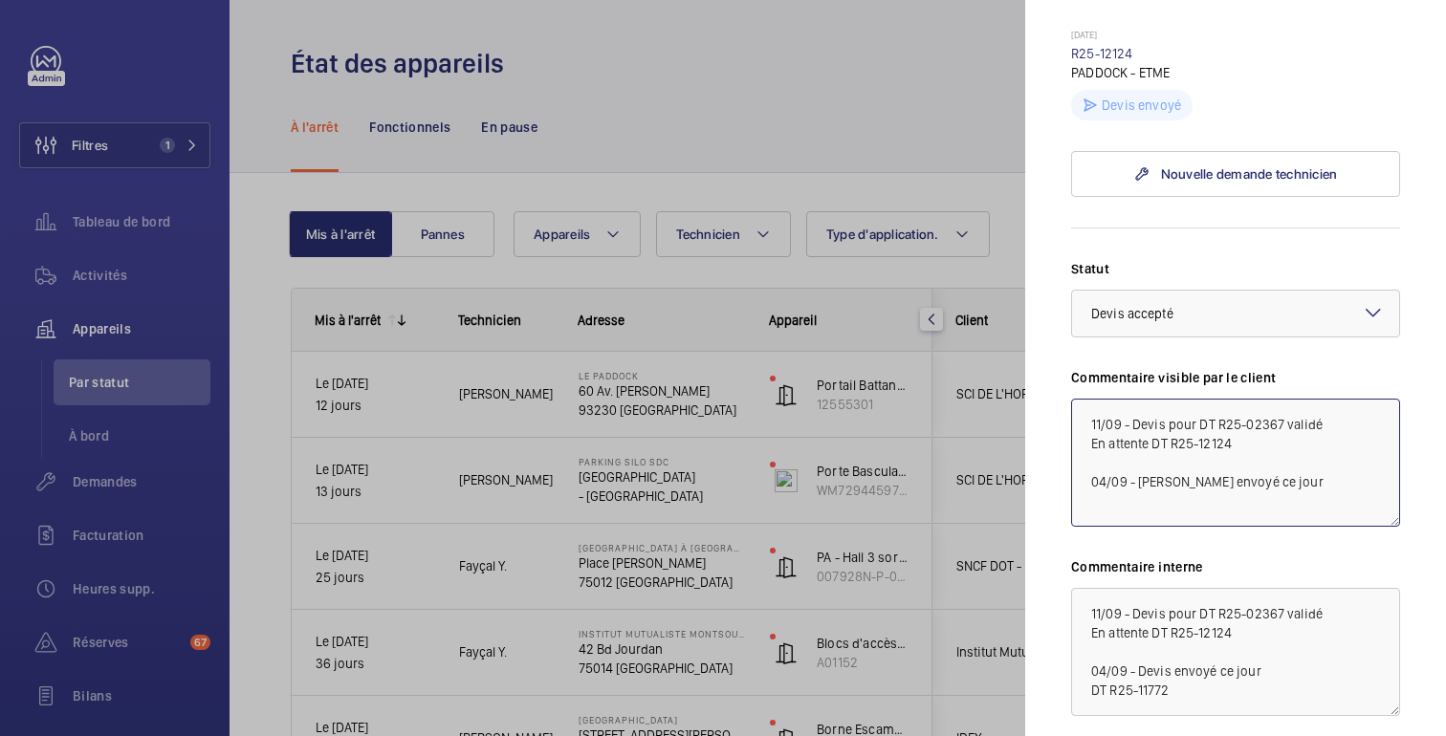
click at [1337, 406] on textarea "11/09 - Devis pour DT R25-02367 validé En attente DT R25-12124 04/09 - [PERSON_…" at bounding box center [1235, 463] width 329 height 128
drag, startPoint x: 1243, startPoint y: 443, endPoint x: 1085, endPoint y: 448, distance: 158.8
click at [1085, 447] on textarea "11/09 - [PERSON_NAME] pour DT R25-02367 validé -> Intervention le 20/09 En atte…" at bounding box center [1235, 463] width 329 height 128
drag, startPoint x: 1153, startPoint y: 440, endPoint x: 1077, endPoint y: 442, distance: 75.6
click at [1077, 442] on textarea "11/09 - [PERSON_NAME] pour DT R25-02367 validé -> Intervention le 20/09 En atte…" at bounding box center [1235, 463] width 329 height 128
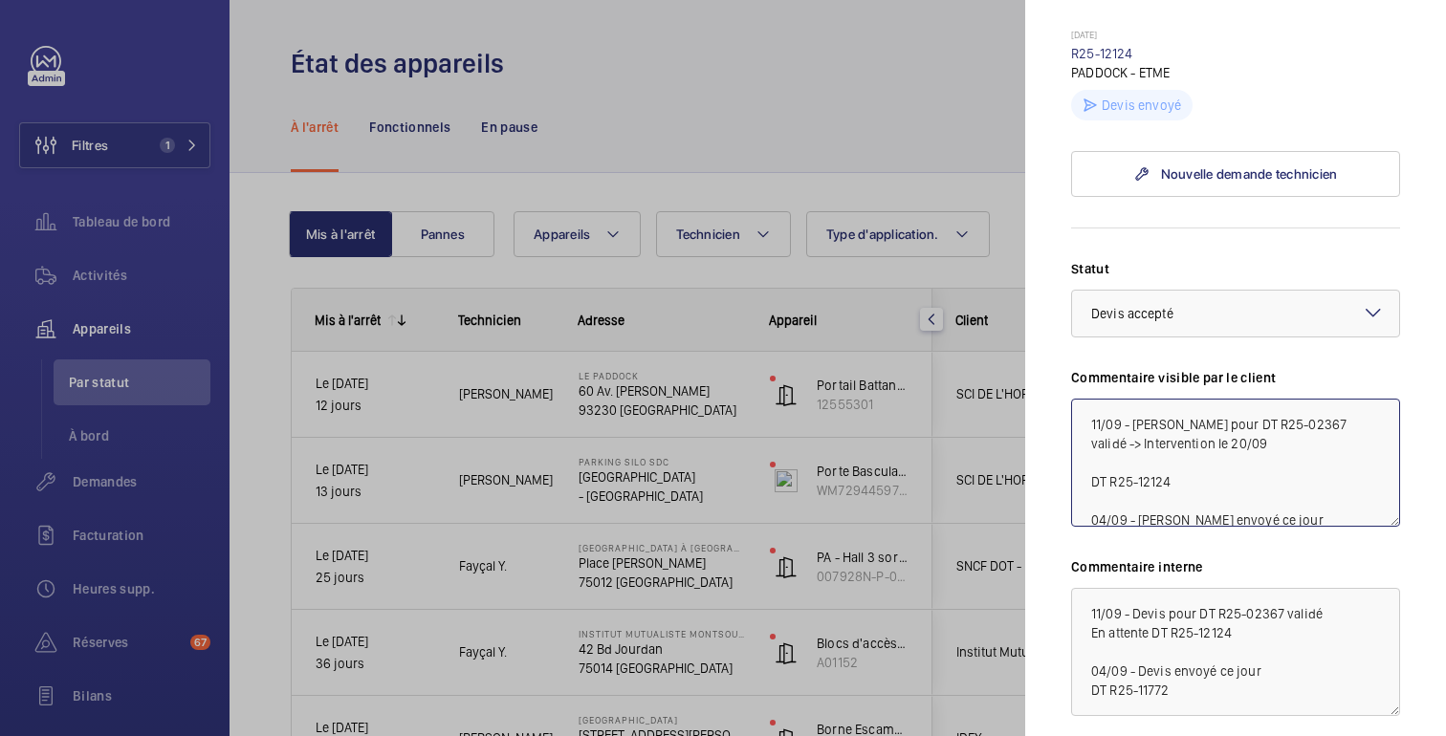
click at [1194, 460] on textarea "11/09 - [PERSON_NAME] pour DT R25-02367 validé -> Intervention le 20/09 DT R25-…" at bounding box center [1235, 463] width 329 height 128
drag, startPoint x: 1263, startPoint y: 462, endPoint x: 1087, endPoint y: 464, distance: 176.0
click at [1087, 464] on textarea "11/09 - [PERSON_NAME] pour DT R25-02367 validé -> Intervention le 20/09 DT R25-…" at bounding box center [1235, 463] width 329 height 128
click at [1088, 400] on textarea "11/09 - [PERSON_NAME] pour DT R25-02367 validé -> Intervention le 20/09 04/09 -…" at bounding box center [1235, 463] width 329 height 128
paste textarea "DT R25-12124, devis envoyé"
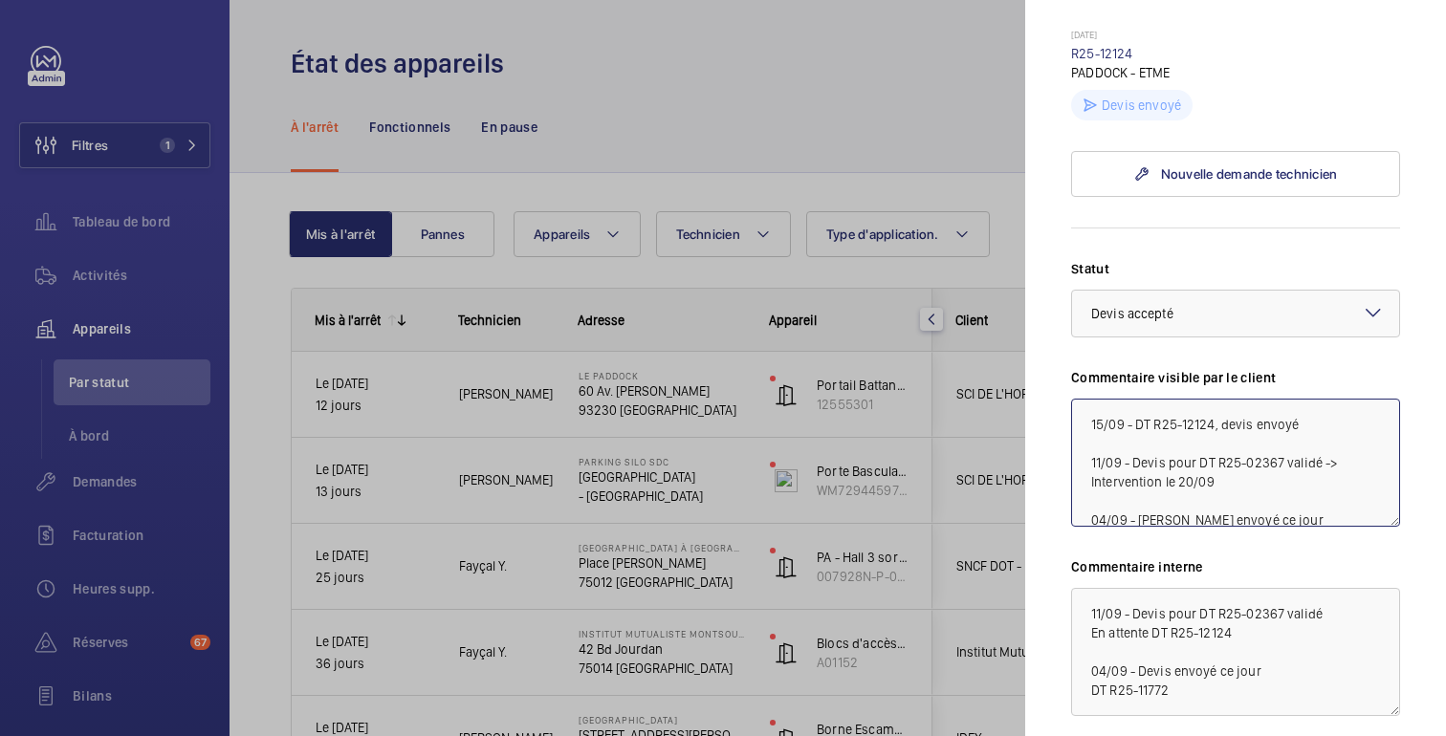
scroll to position [946, 0]
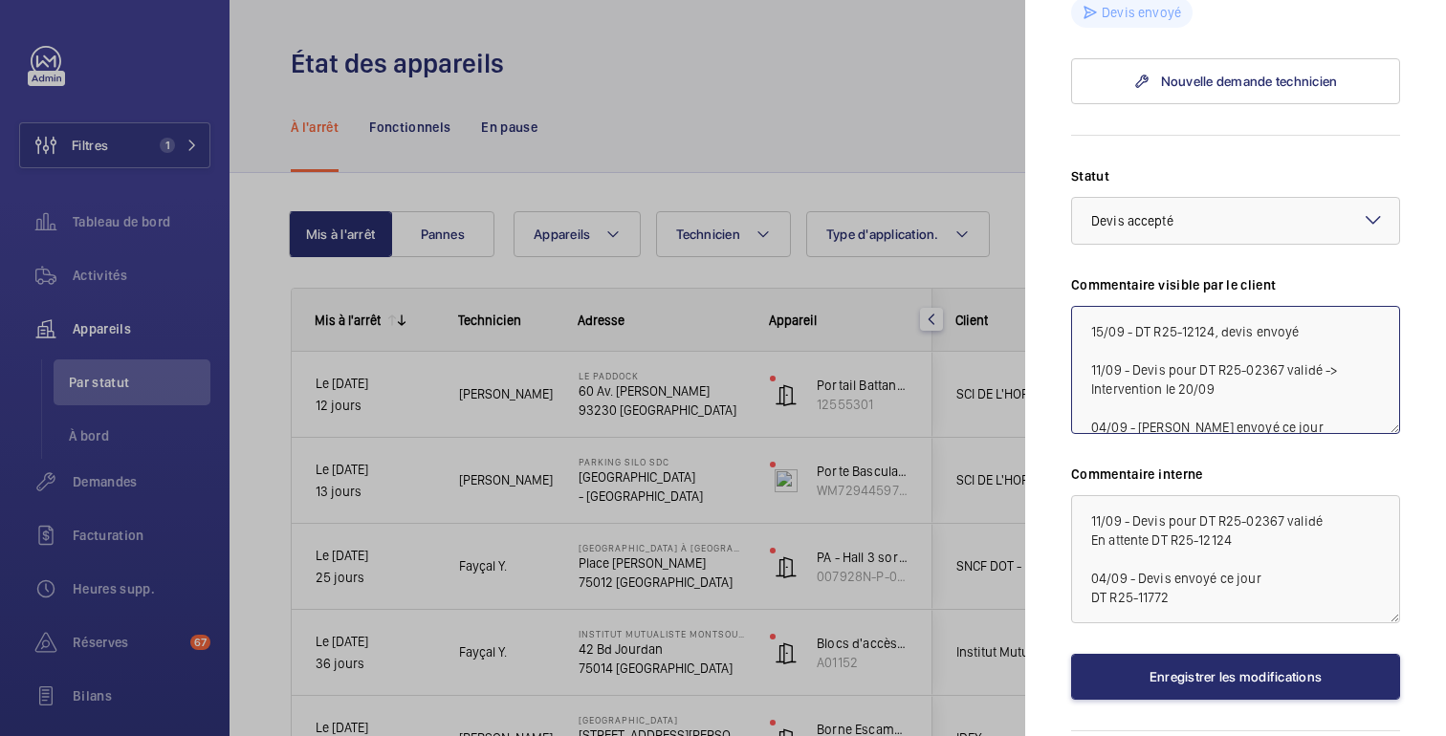
type textarea "15/09 - DT R25-12124, devis envoyé 11/09 - Devis pour DT R25-02367 validé -> In…"
click at [1330, 500] on textarea "11/09 - Devis pour DT R25-02367 validé En attente DT R25-12124 04/09 - Devis en…" at bounding box center [1235, 559] width 329 height 128
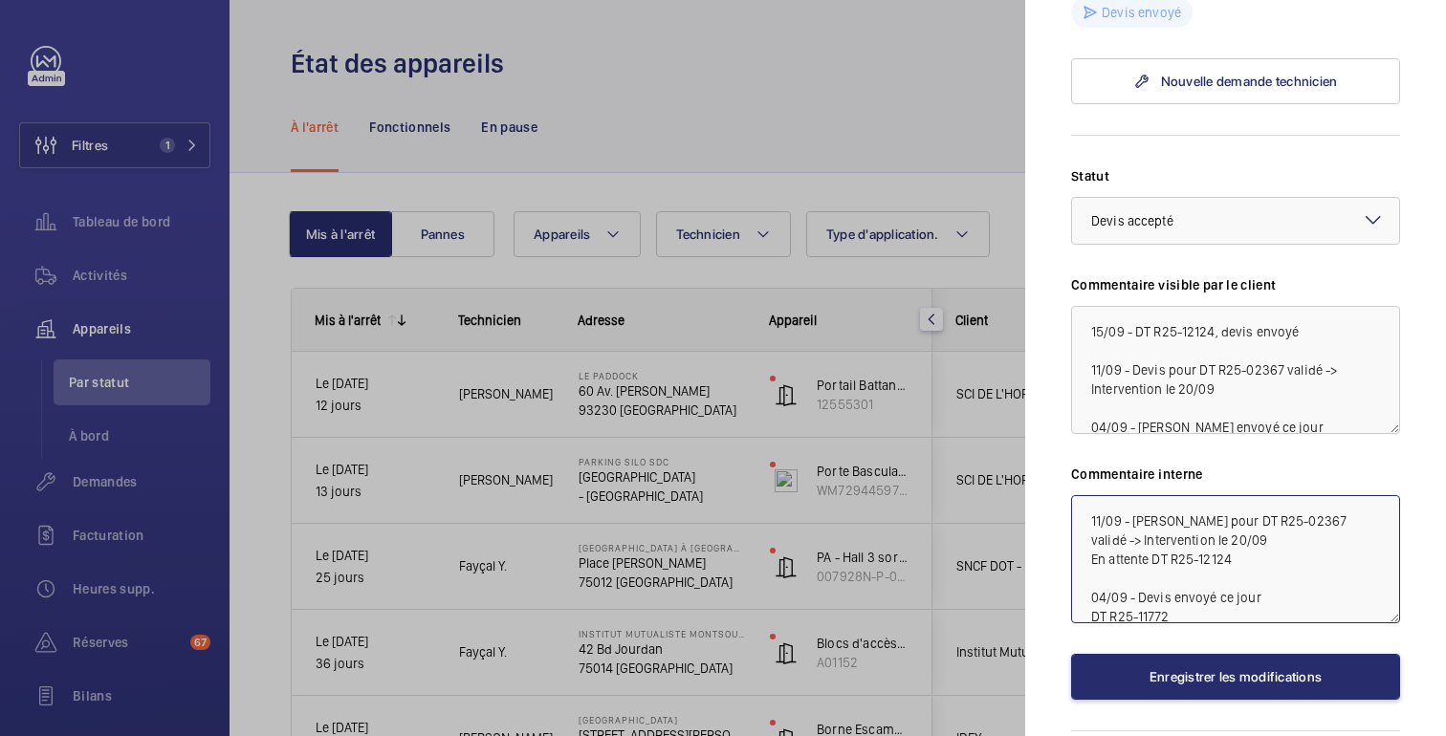
drag, startPoint x: 1153, startPoint y: 538, endPoint x: 1068, endPoint y: 539, distance: 84.2
click at [1068, 539] on mat-sidenav "Appareil à l'arrêt Le Paddock 60 Av. [PERSON_NAME] 93230 [GEOGRAPHIC_DATA] SCI …" at bounding box center [1235, 368] width 421 height 736
click at [1100, 535] on textarea "11/09 - [PERSON_NAME] pour DT R25-02367 validé -> Intervention le 20/09 DT R25-…" at bounding box center [1235, 559] width 329 height 128
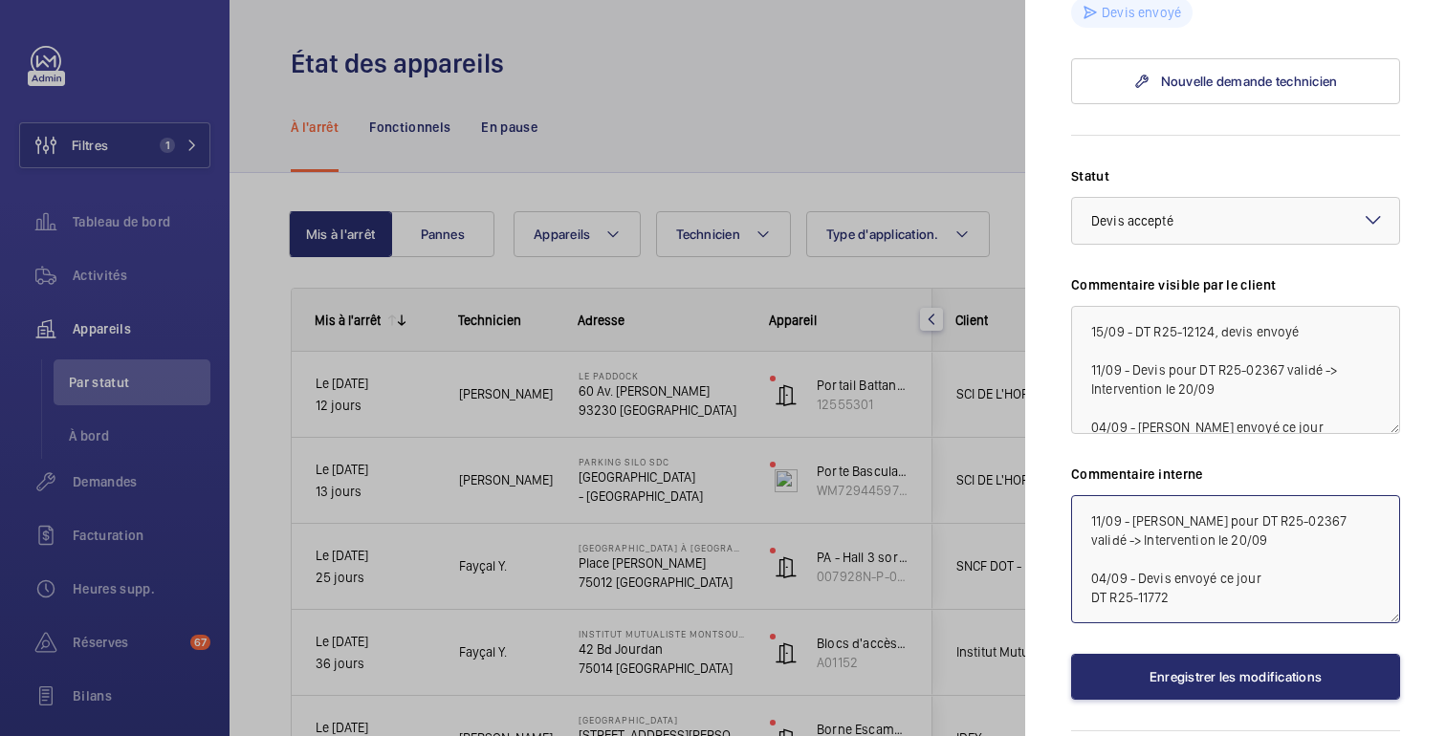
click at [1087, 495] on textarea "11/09 - [PERSON_NAME] pour DT R25-02367 validé -> Intervention le 20/09 04/09 -…" at bounding box center [1235, 559] width 329 height 128
click at [1290, 310] on textarea "15/09 - DT R25-12124, devis envoyé 11/09 - Devis pour DT R25-02367 validé -> In…" at bounding box center [1235, 370] width 329 height 128
click at [1204, 495] on textarea "11/09 - [PERSON_NAME] pour DT R25-02367 validé -> Intervention le 20/09 04/09 -…" at bounding box center [1235, 559] width 329 height 128
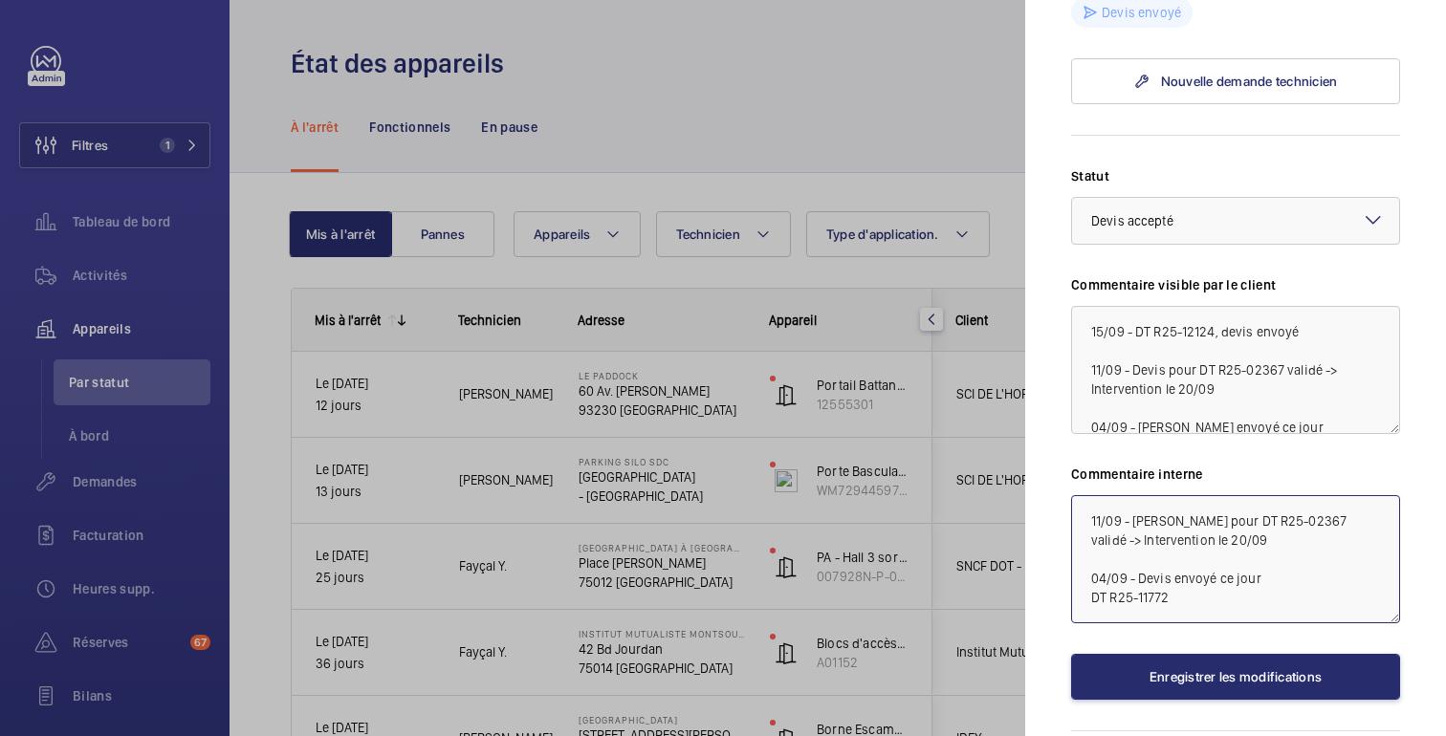
paste textarea "15/09 - DT R25-12124, devis envoyé"
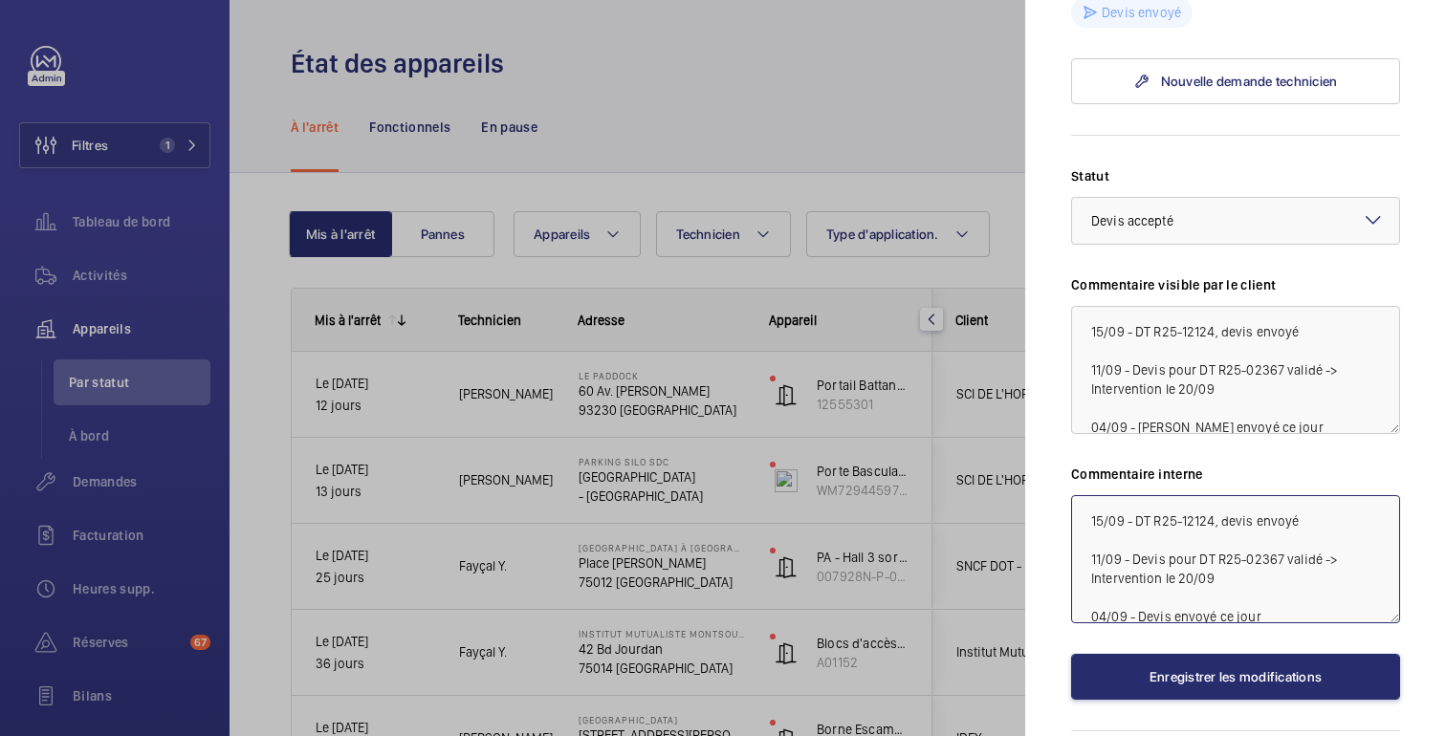
type textarea "15/09 - DT R25-12124, devis envoyé 11/09 - Devis pour DT R25-02367 validé -> In…"
click at [1144, 388] on textarea "15/09 - DT R25-12124, devis envoyé 11/09 - Devis pour DT R25-02367 validé -> In…" at bounding box center [1235, 370] width 329 height 128
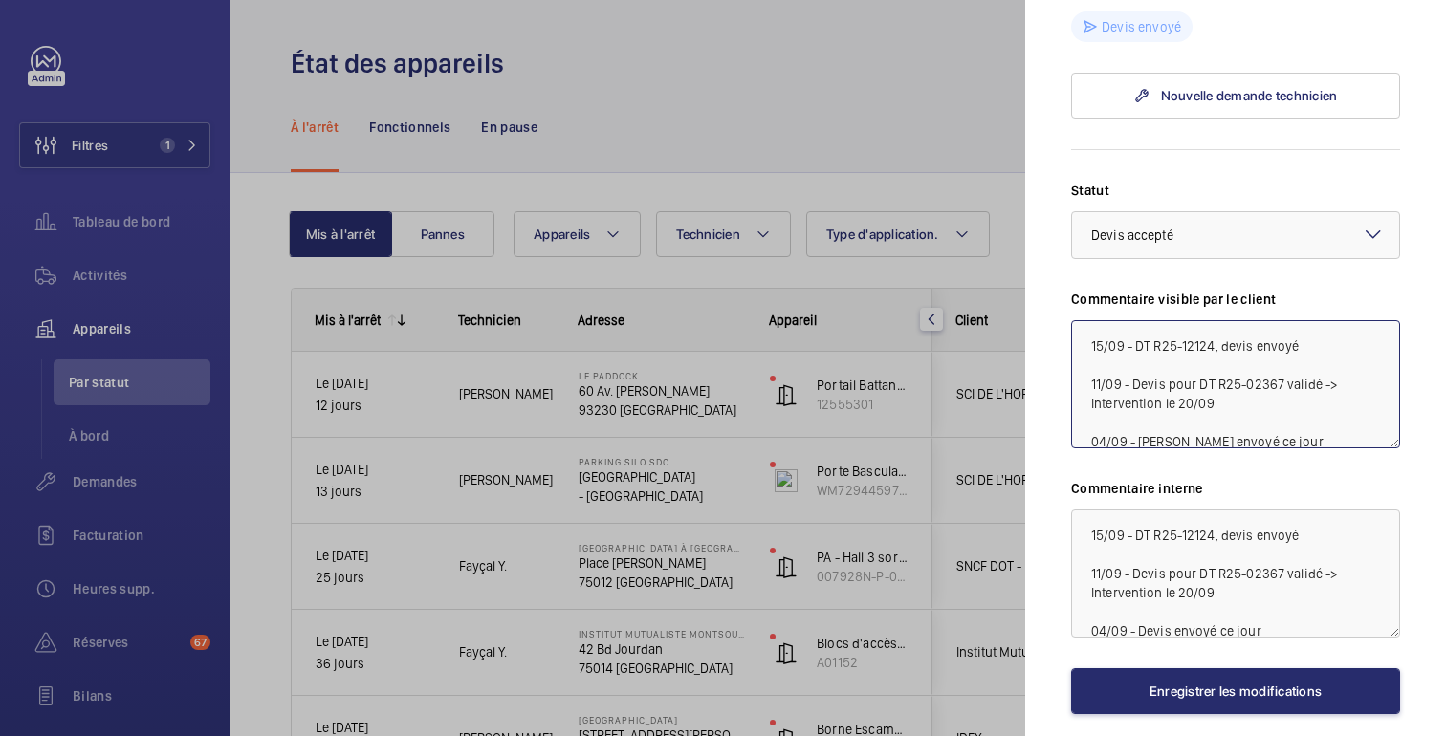
scroll to position [940, 0]
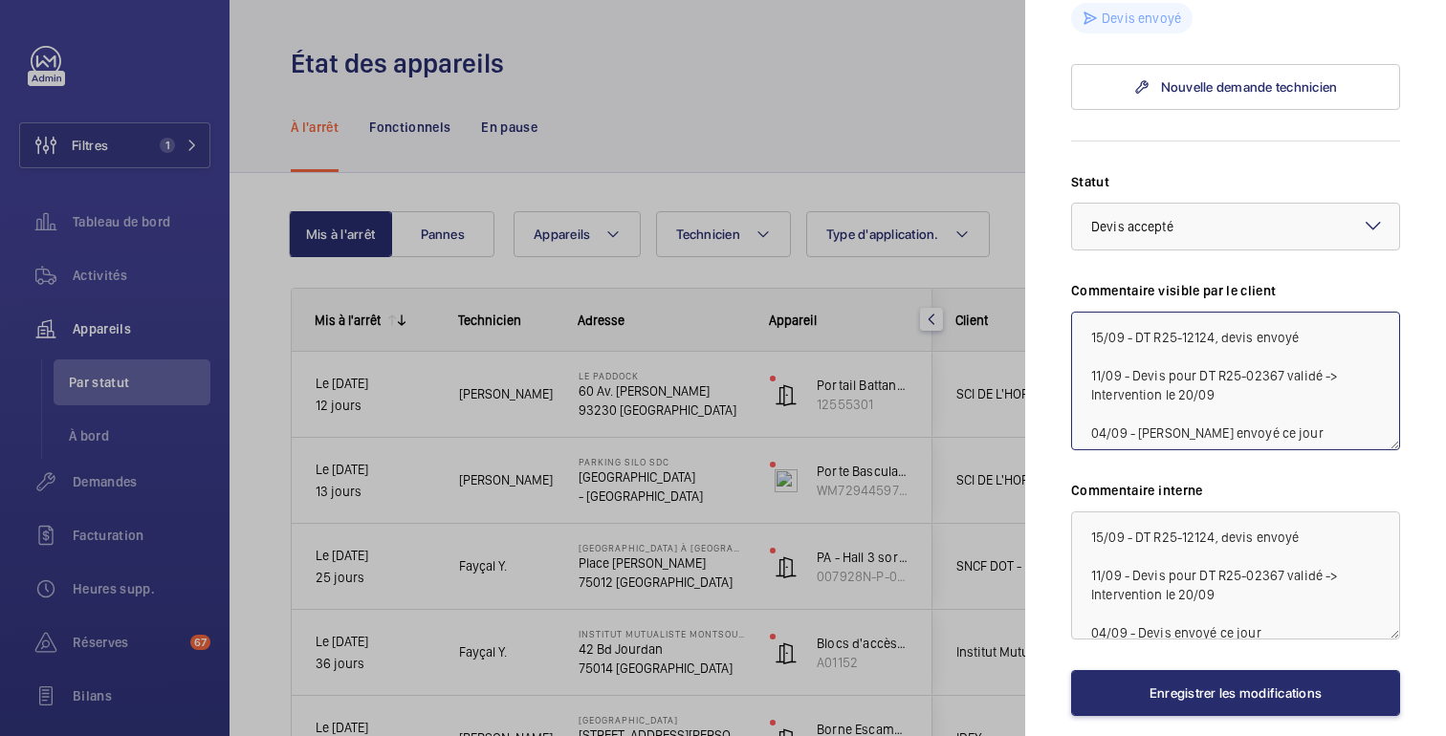
drag, startPoint x: 1395, startPoint y: 412, endPoint x: 1390, endPoint y: 428, distance: 16.0
click at [1390, 427] on textarea "15/09 - DT R25-12124, devis envoyé 11/09 - Devis pour DT R25-02367 validé -> In…" at bounding box center [1235, 381] width 329 height 139
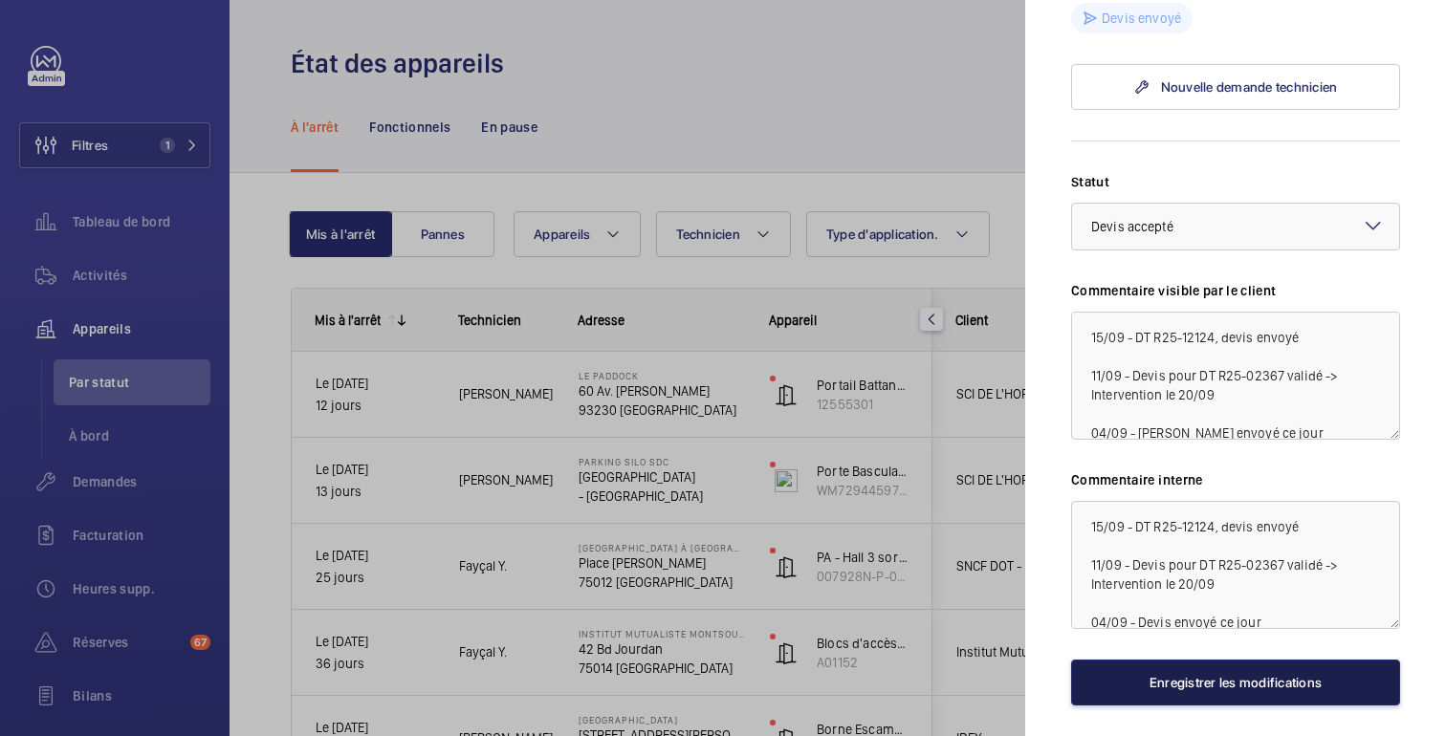
click at [1255, 668] on button "Enregistrer les modifications" at bounding box center [1235, 683] width 329 height 46
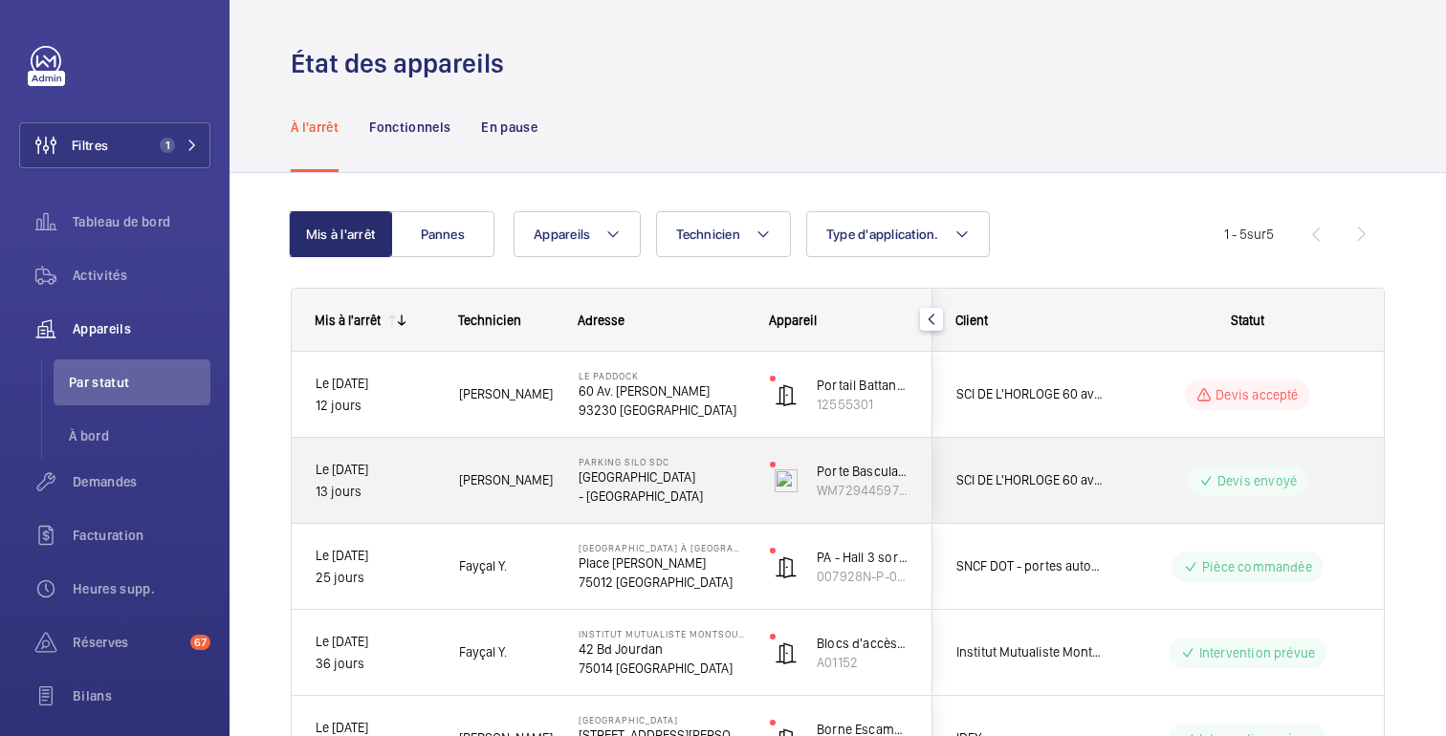
click at [1163, 493] on wm-front-pills-cell "Devis envoyé" at bounding box center [1248, 481] width 238 height 31
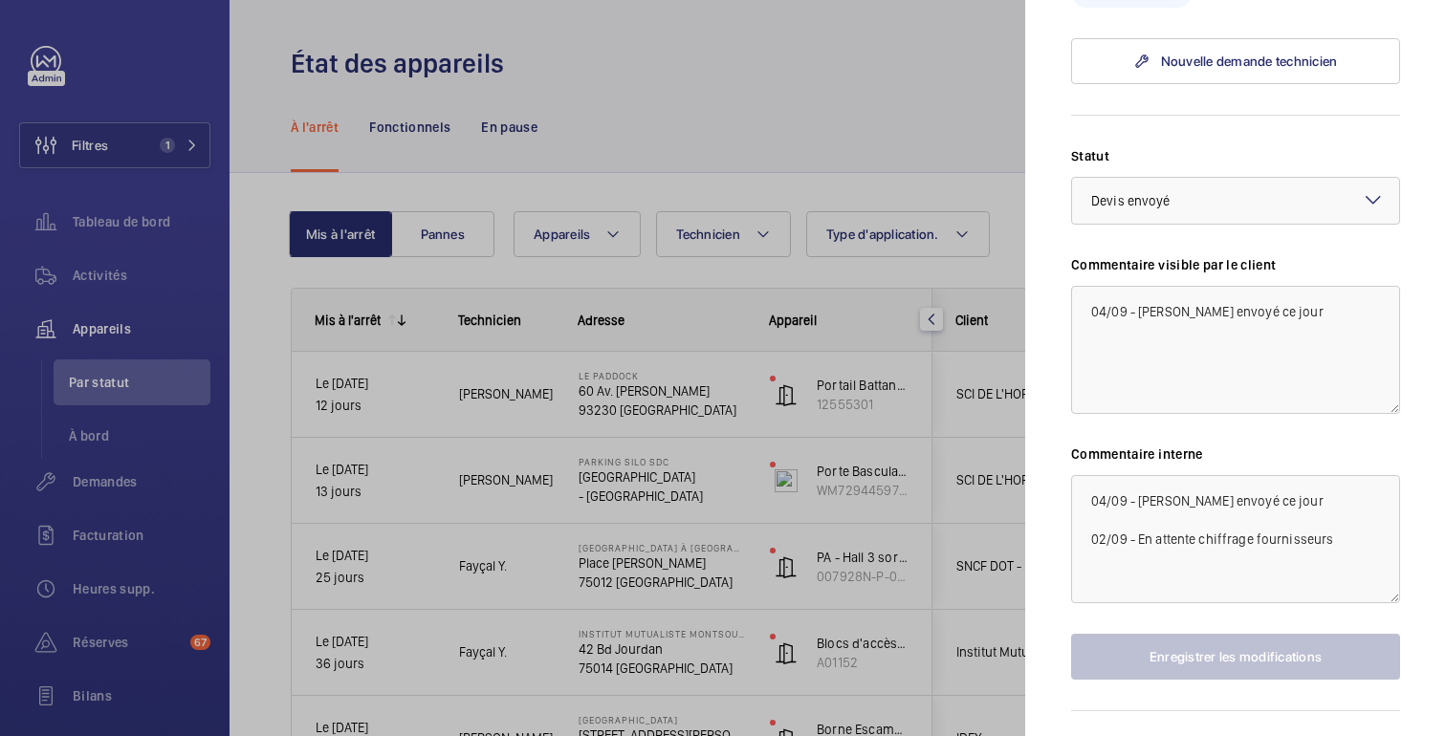
scroll to position [784, 0]
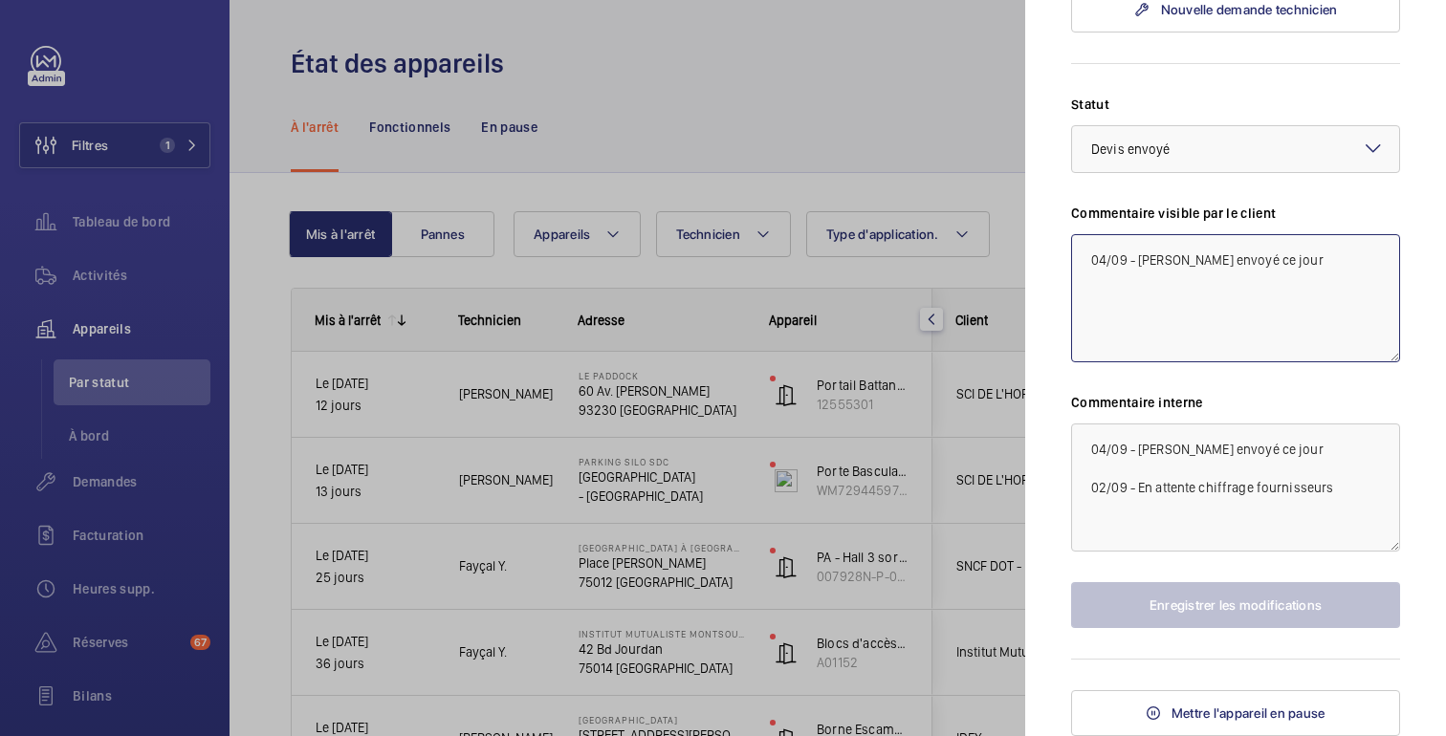
click at [1095, 255] on textarea "04/09 - [PERSON_NAME] envoyé ce jour" at bounding box center [1235, 298] width 329 height 128
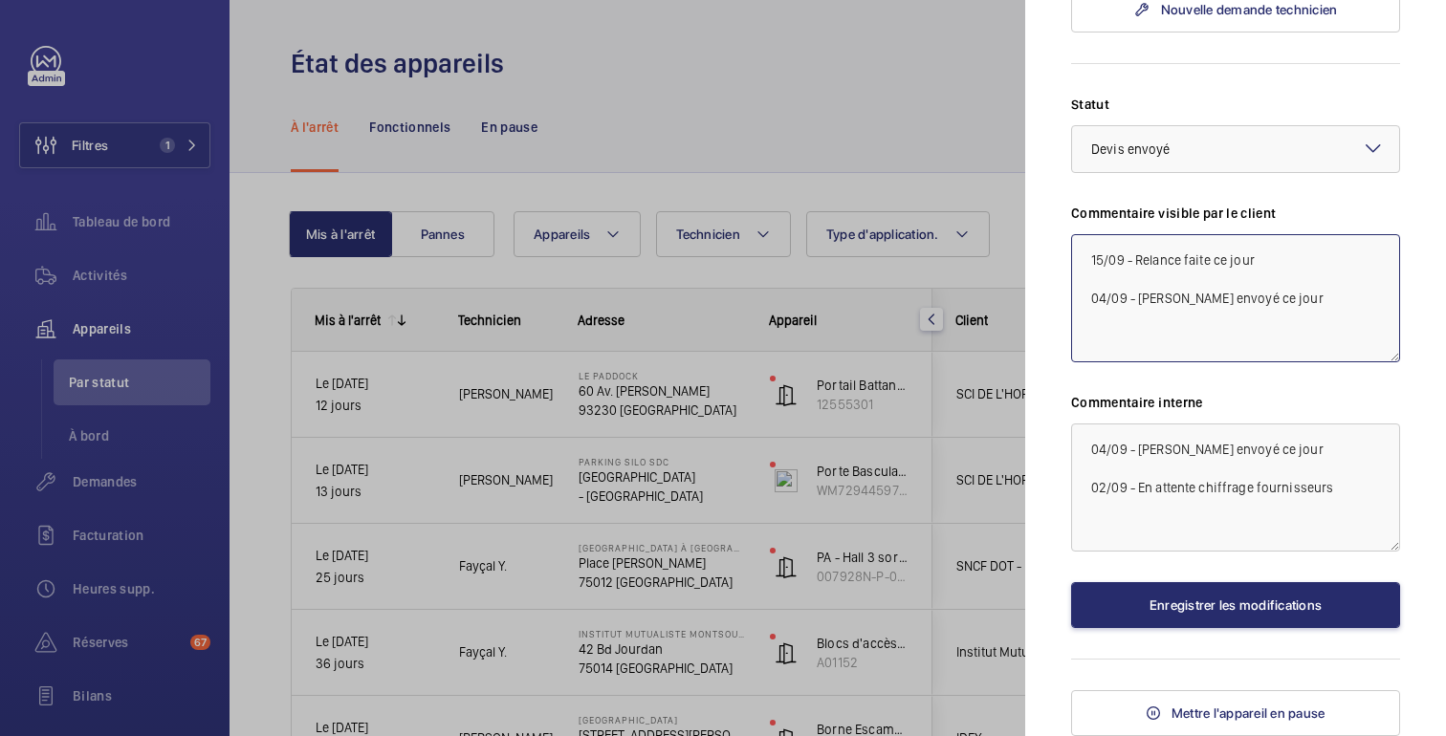
click at [1184, 253] on textarea "15/09 - Relance faite ce jour 04/09 - [PERSON_NAME] envoyé ce jour" at bounding box center [1235, 298] width 329 height 128
type textarea "15/09 - Relance faite ce jour 04/09 - [PERSON_NAME] envoyé ce jour"
click at [1078, 450] on textarea "04/09 - [PERSON_NAME] envoyé ce jour 02/09 - En attente chiffrage fournisseurs" at bounding box center [1235, 488] width 329 height 128
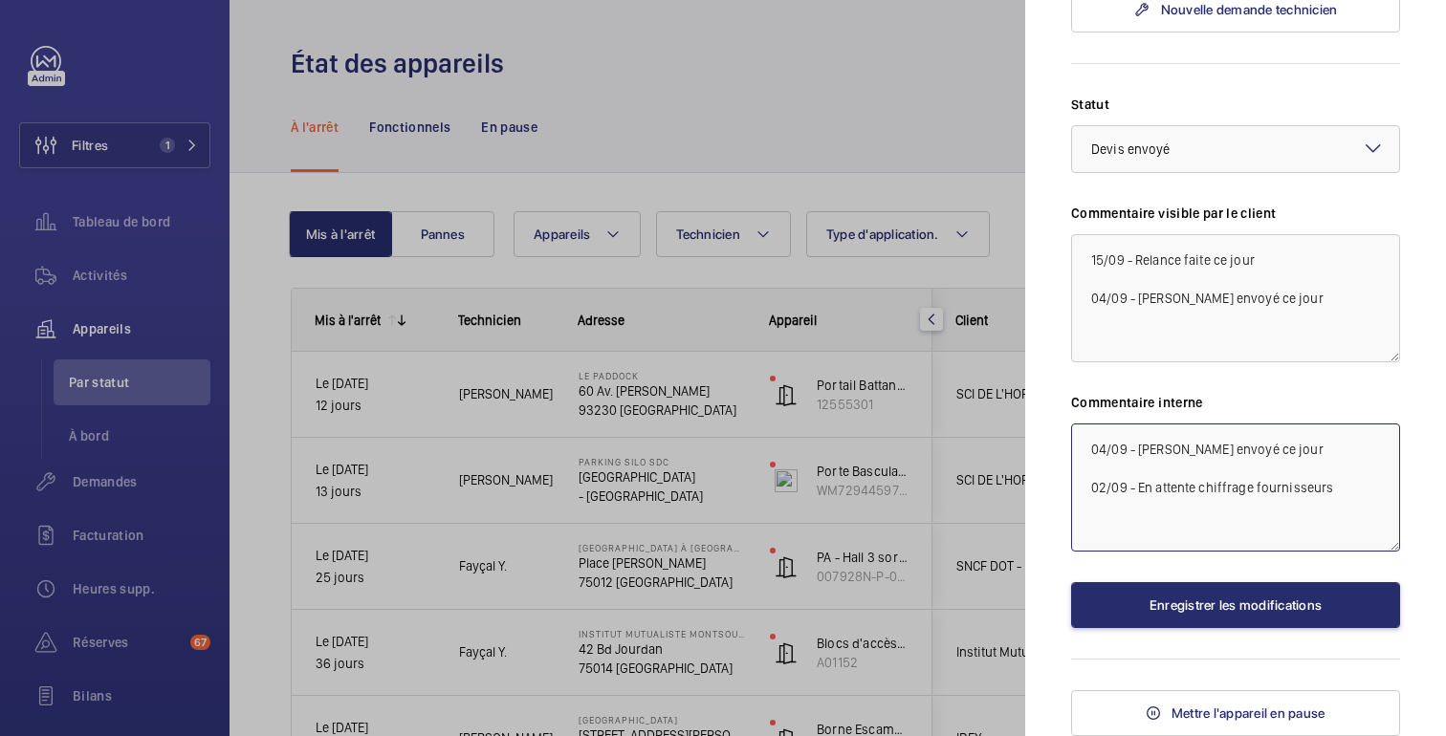
paste textarea "15/09 - Relance faite ce jour"
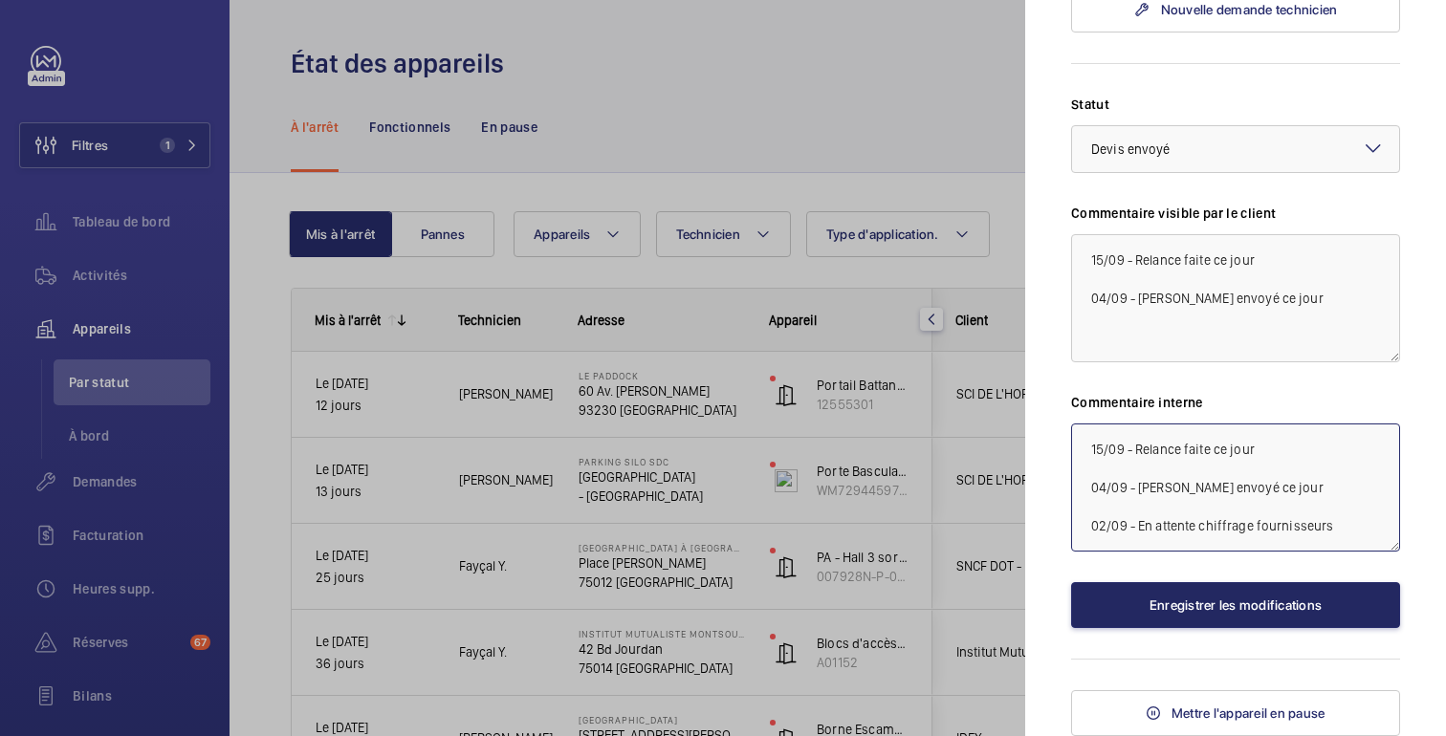
type textarea "15/09 - Relance faite ce jour 04/09 - [PERSON_NAME] envoyé ce jour 02/09 - En a…"
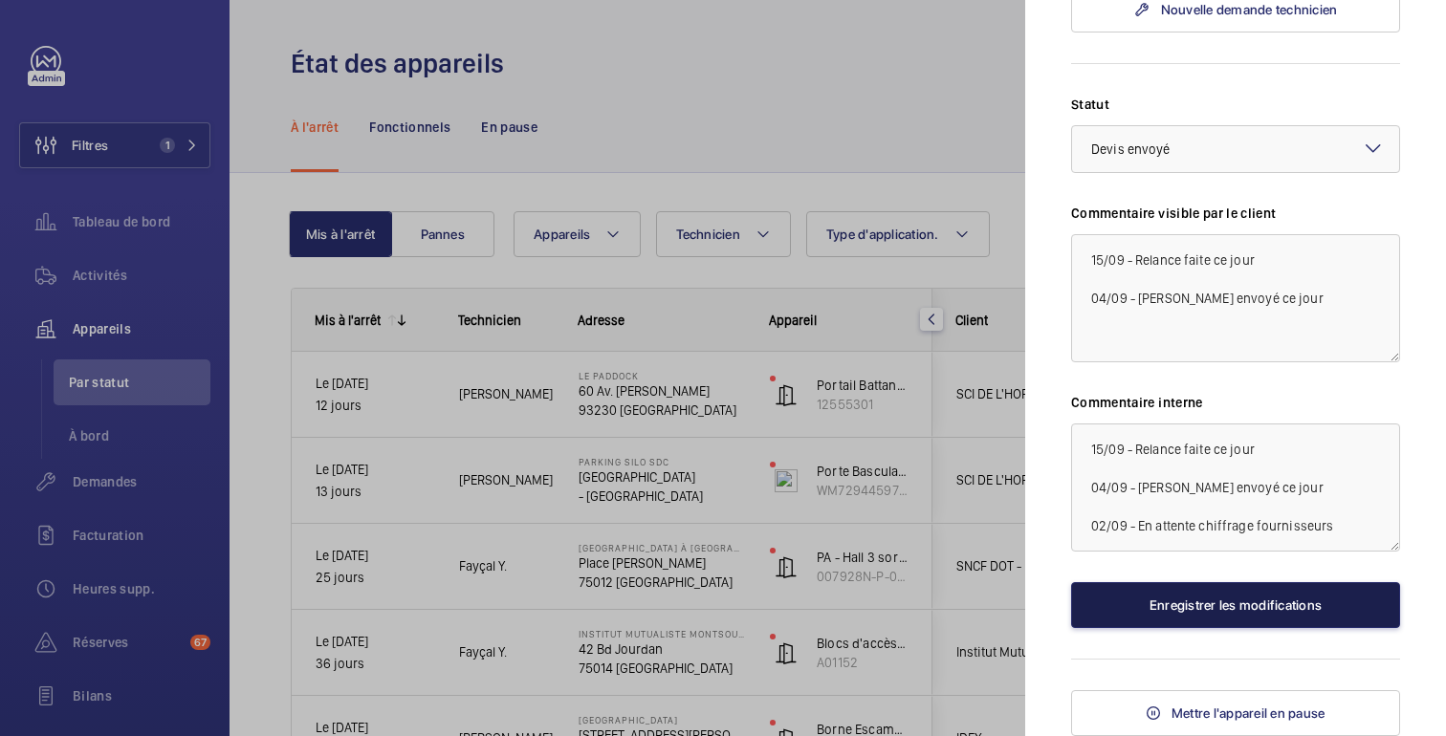
click at [1225, 614] on button "Enregistrer les modifications" at bounding box center [1235, 605] width 329 height 46
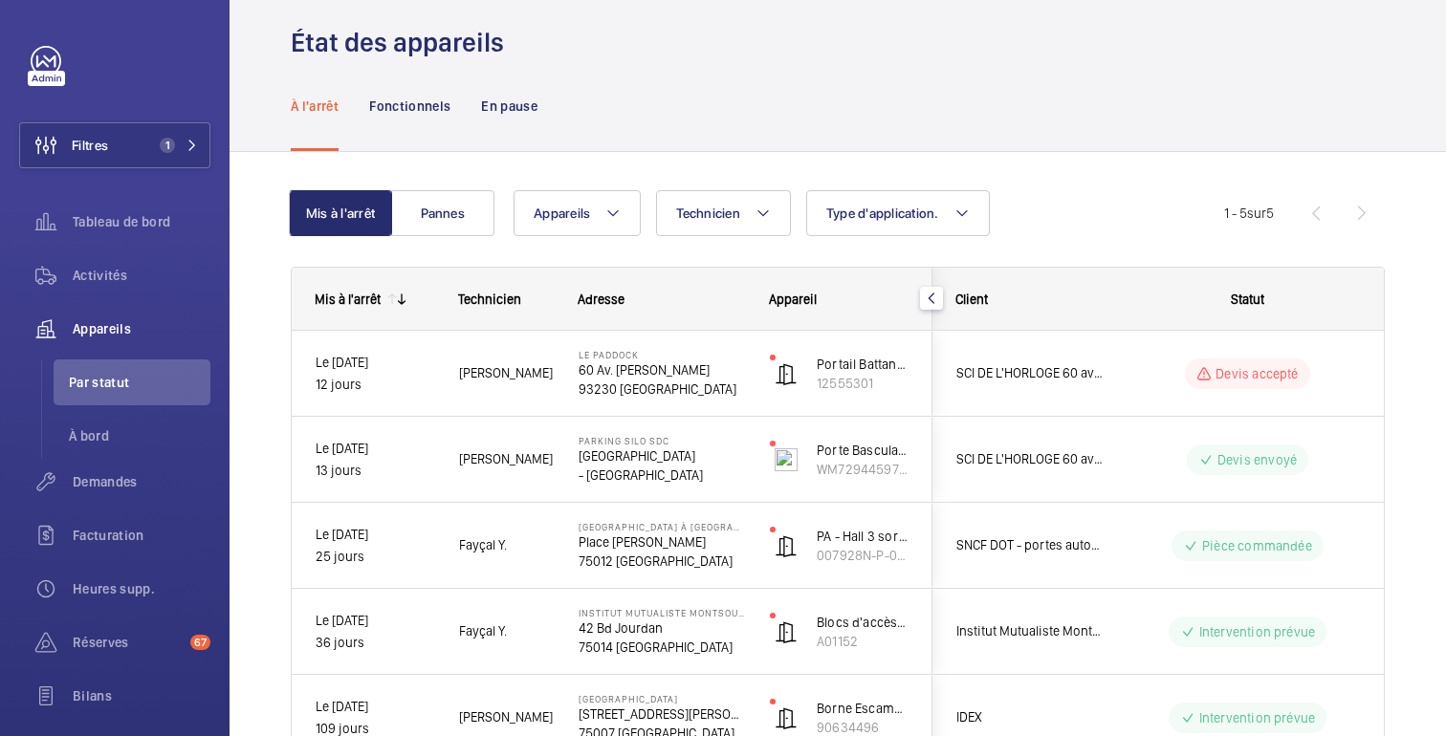
scroll to position [0, 0]
